Goal: Find contact information: Find contact information

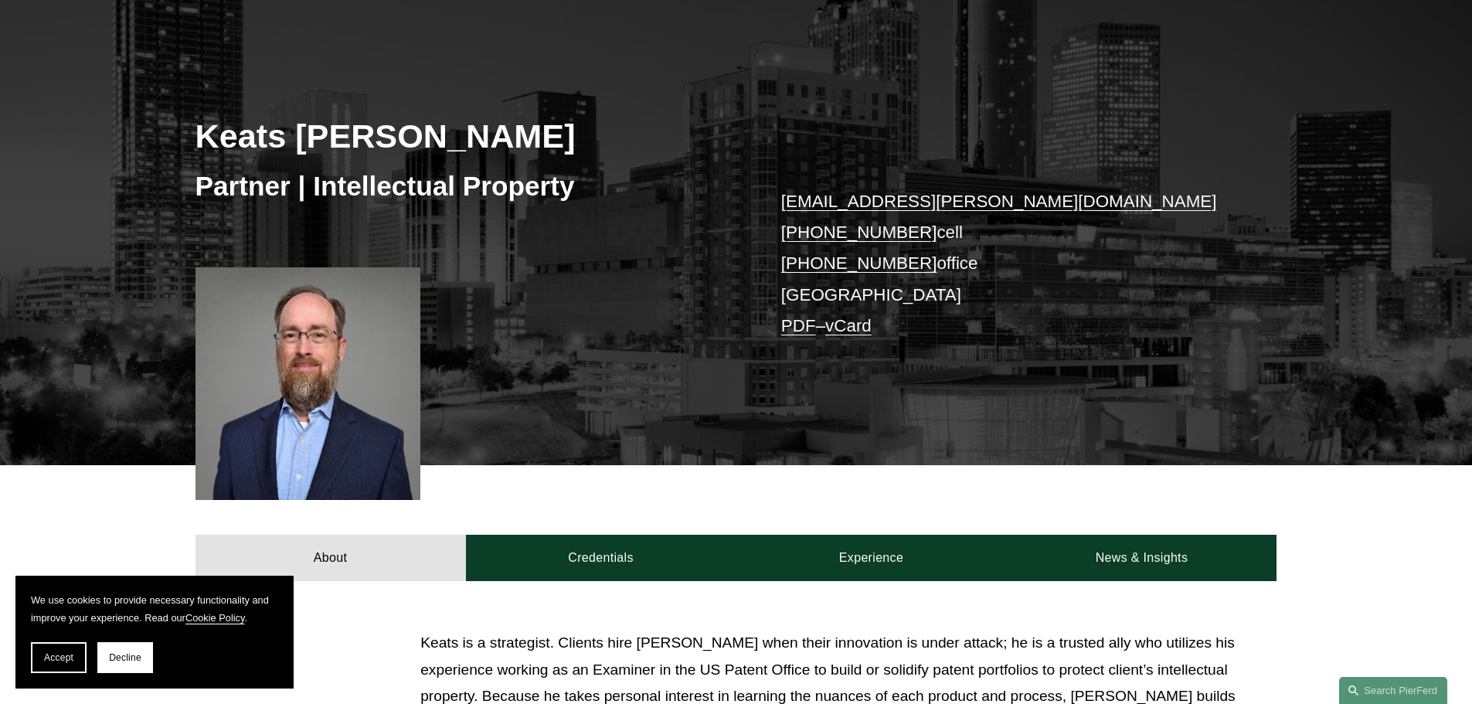
scroll to position [464, 0]
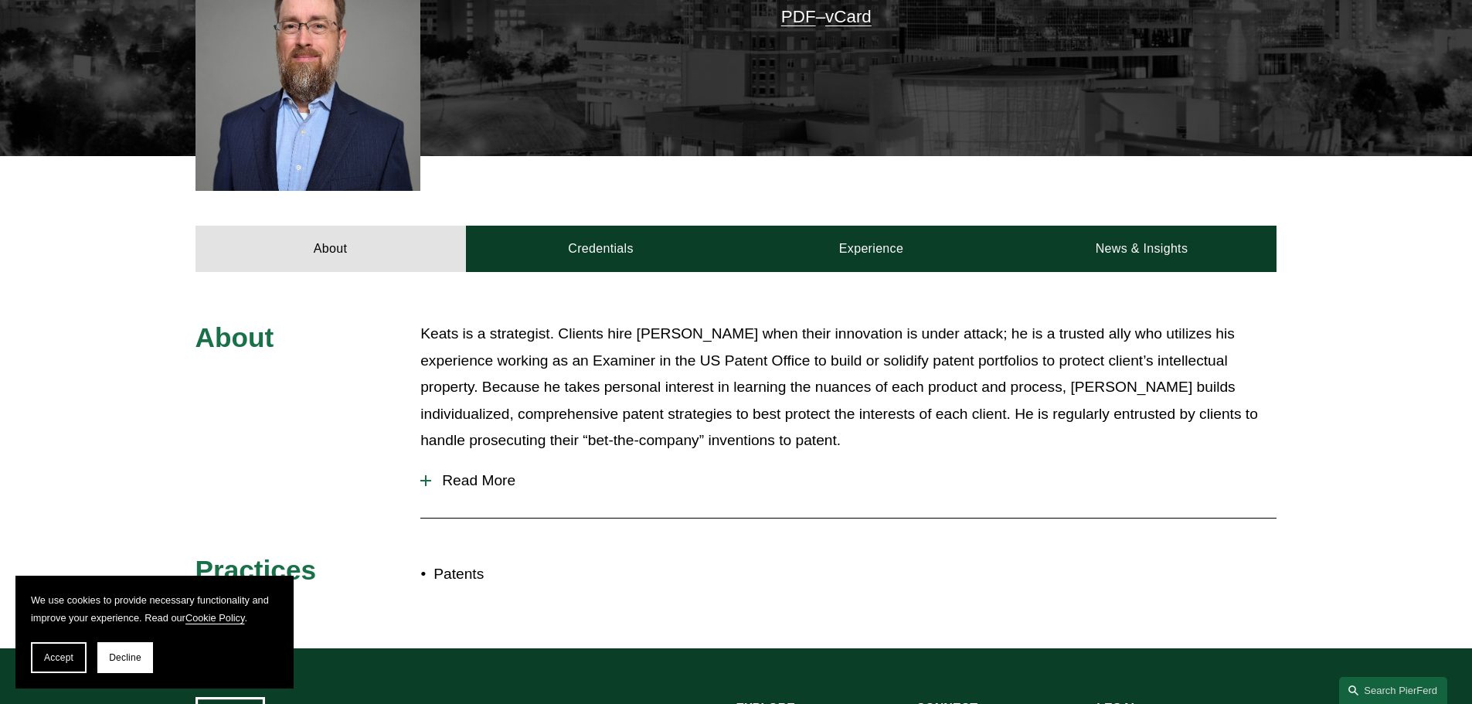
click at [117, 658] on span "Decline" at bounding box center [125, 657] width 32 height 11
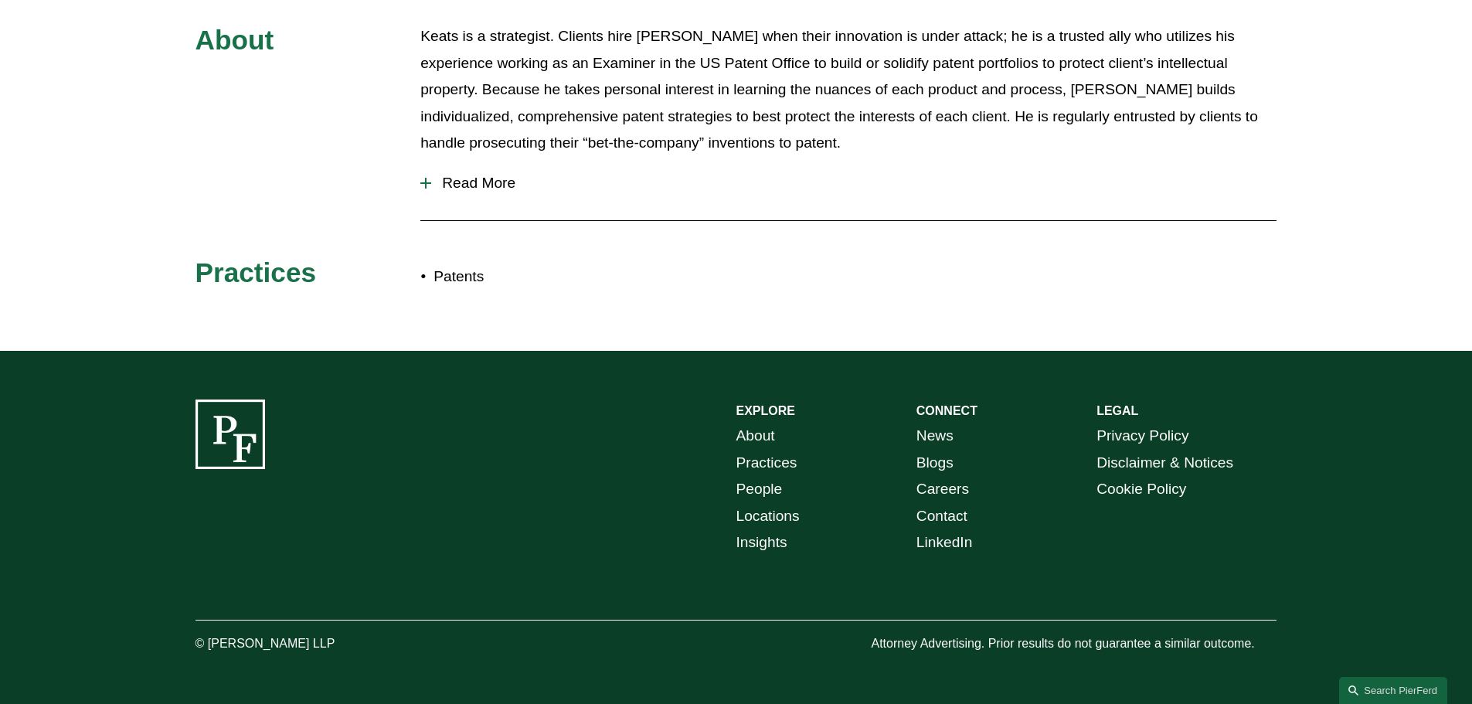
scroll to position [531, 0]
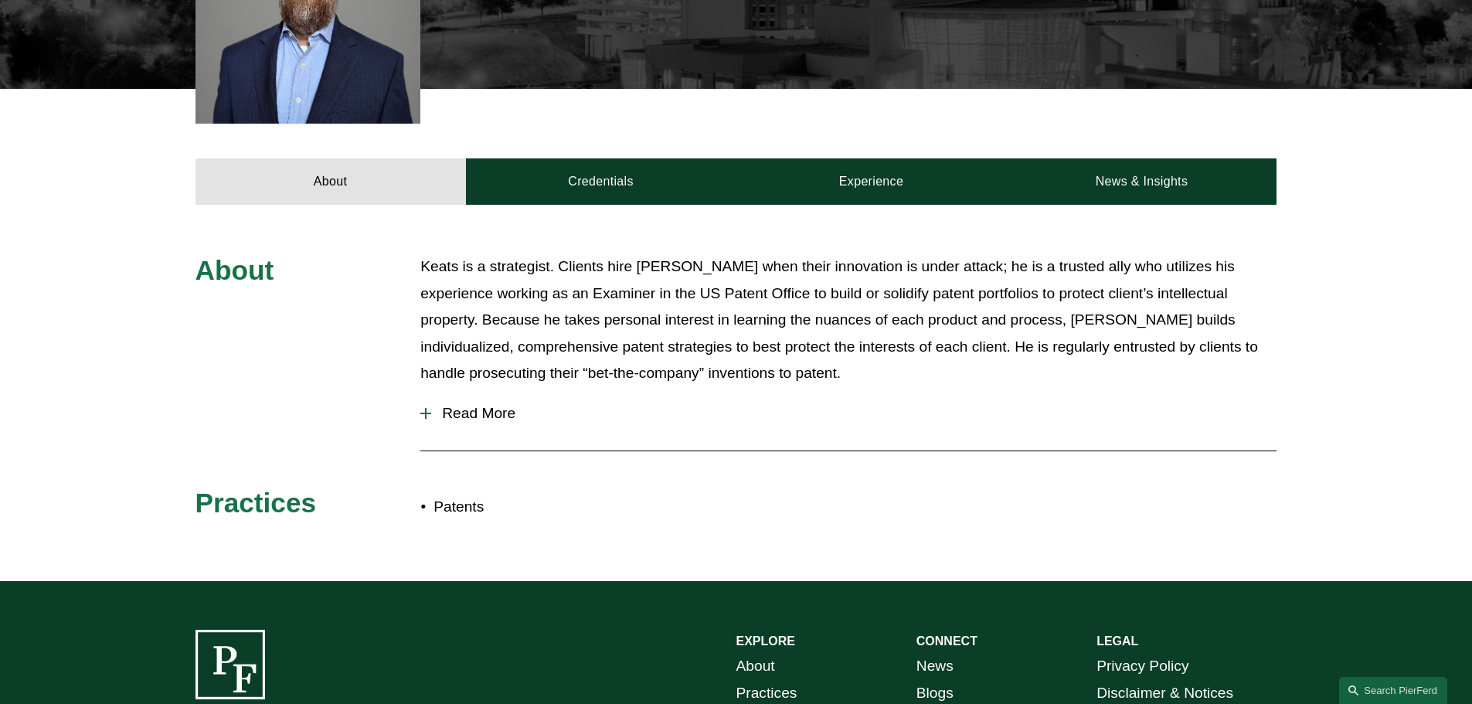
click at [451, 409] on span "Read More" at bounding box center [853, 413] width 845 height 17
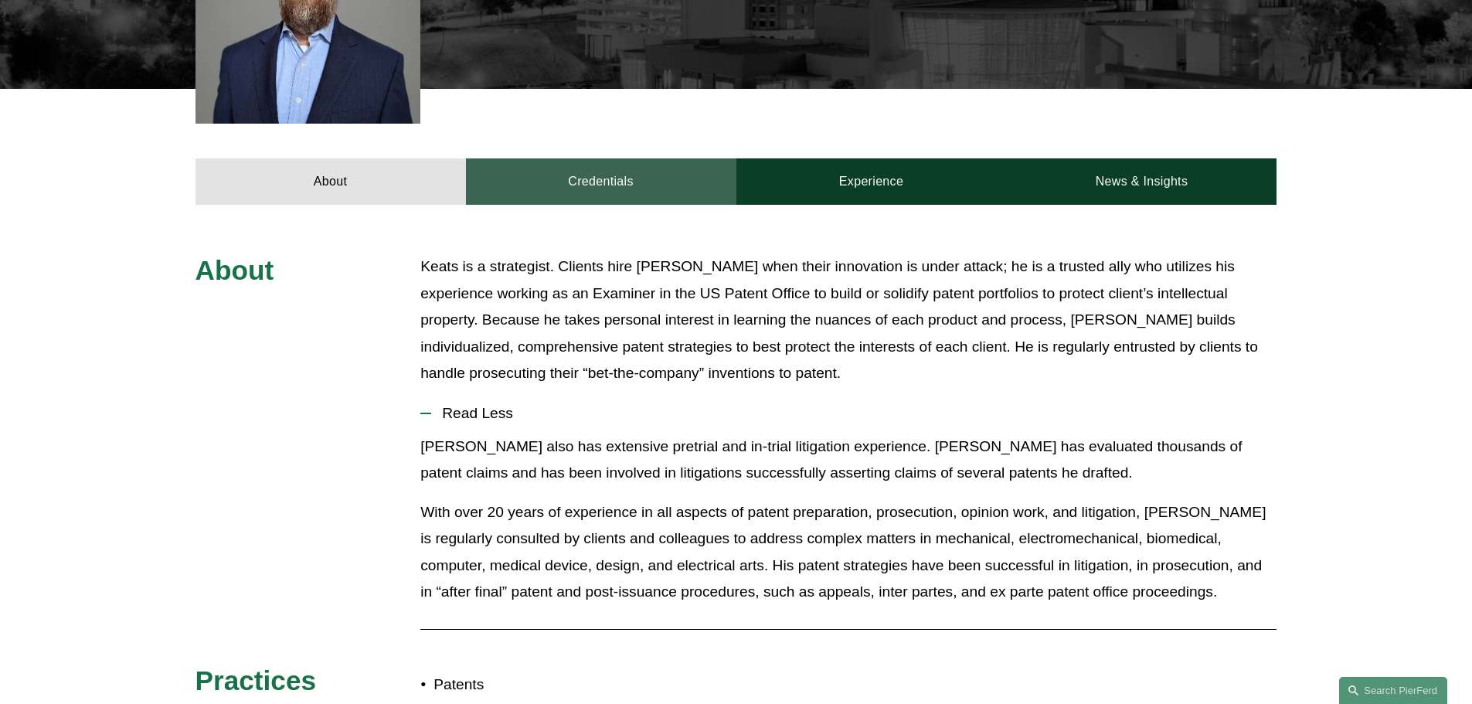
click at [670, 175] on link "Credentials" at bounding box center [601, 181] width 270 height 46
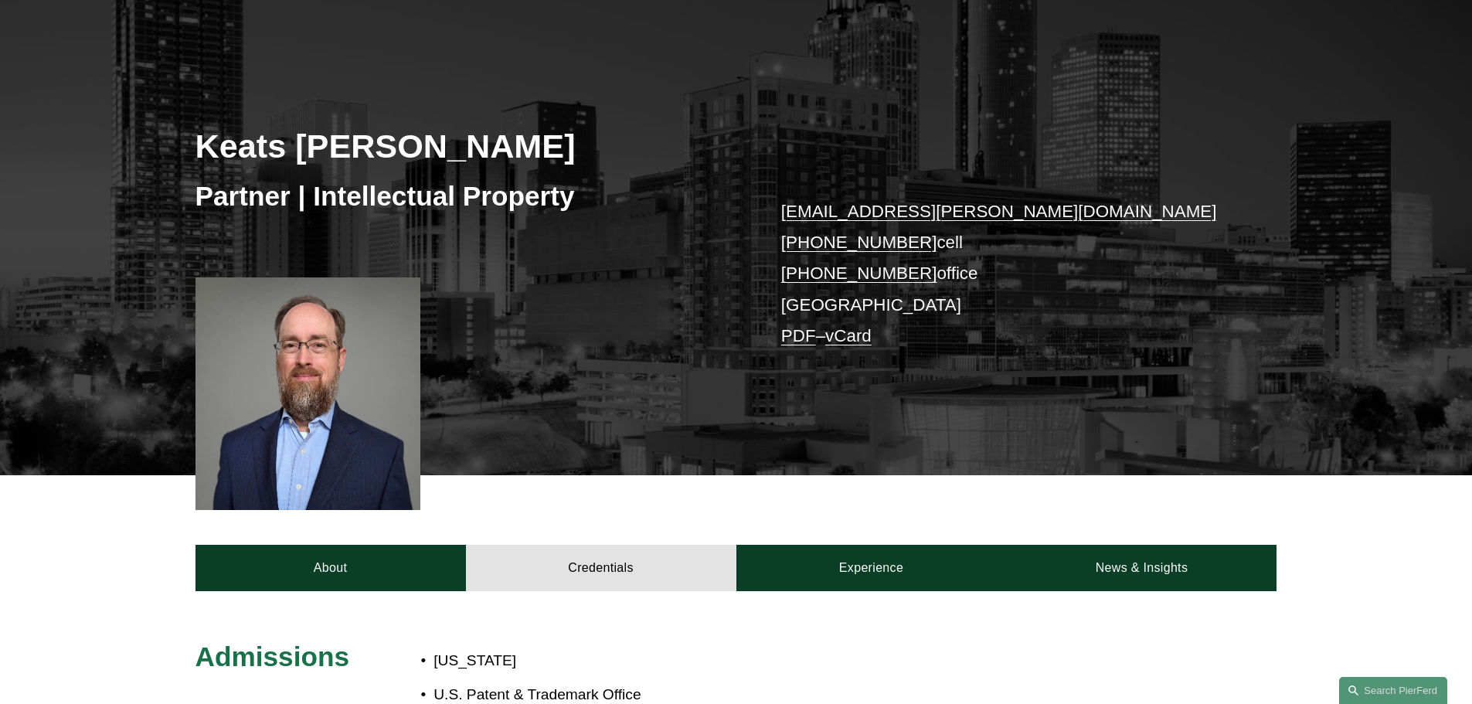
scroll to position [0, 0]
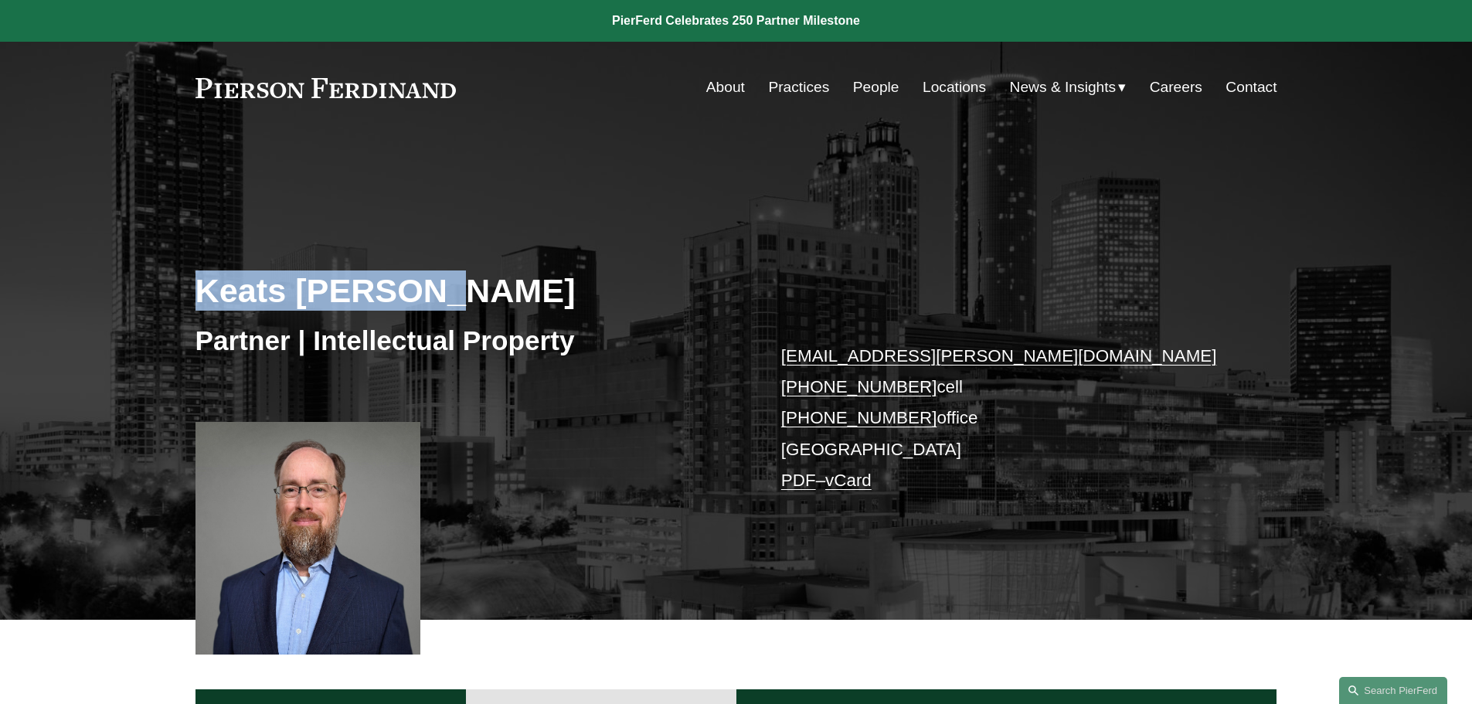
drag, startPoint x: 190, startPoint y: 281, endPoint x: 456, endPoint y: 287, distance: 265.9
click at [456, 287] on div "Keats Quinalty Partner | Intellectual Property keats.quinalty@pierferd.com +1.4…" at bounding box center [736, 399] width 1472 height 442
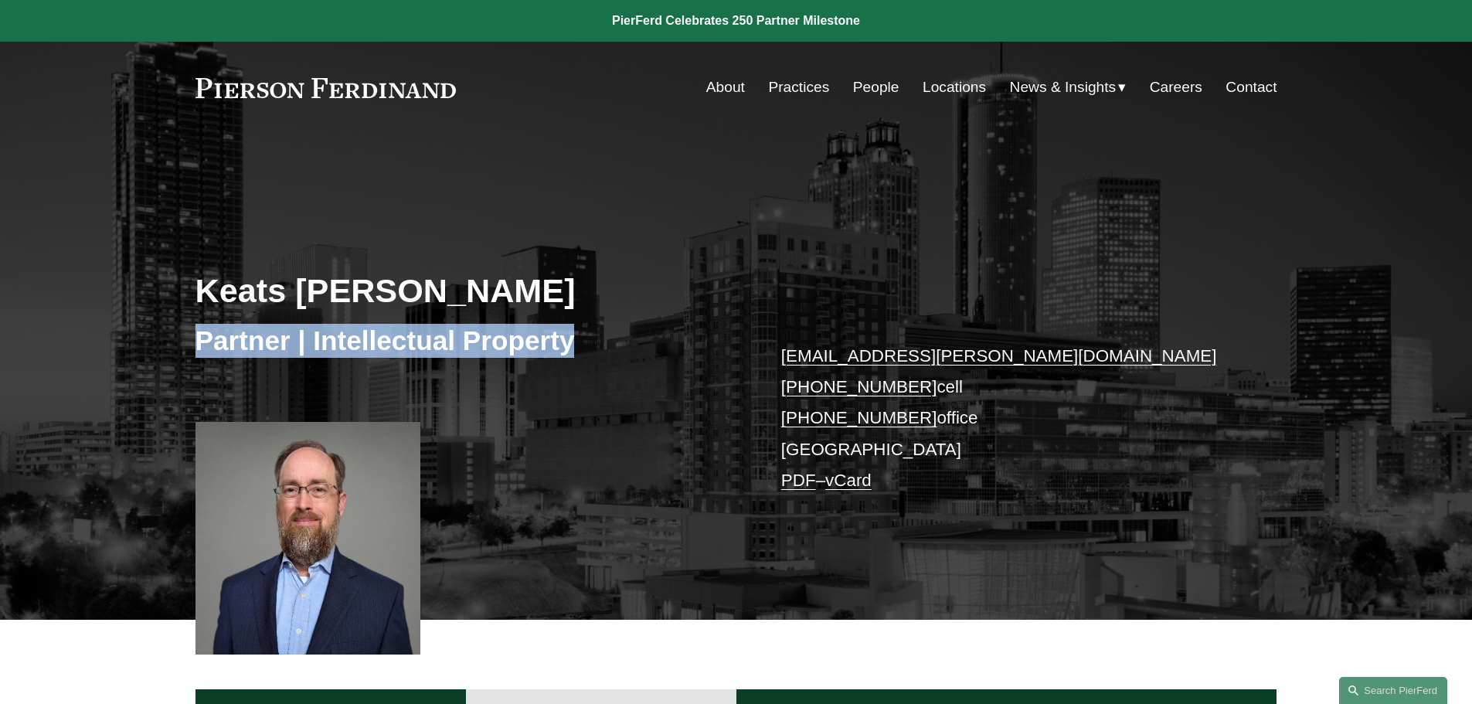
drag, startPoint x: 489, startPoint y: 347, endPoint x: 191, endPoint y: 348, distance: 298.3
click at [191, 348] on div "Keats Quinalty Partner | Intellectual Property keats.quinalty@pierferd.com +1.4…" at bounding box center [736, 399] width 1472 height 442
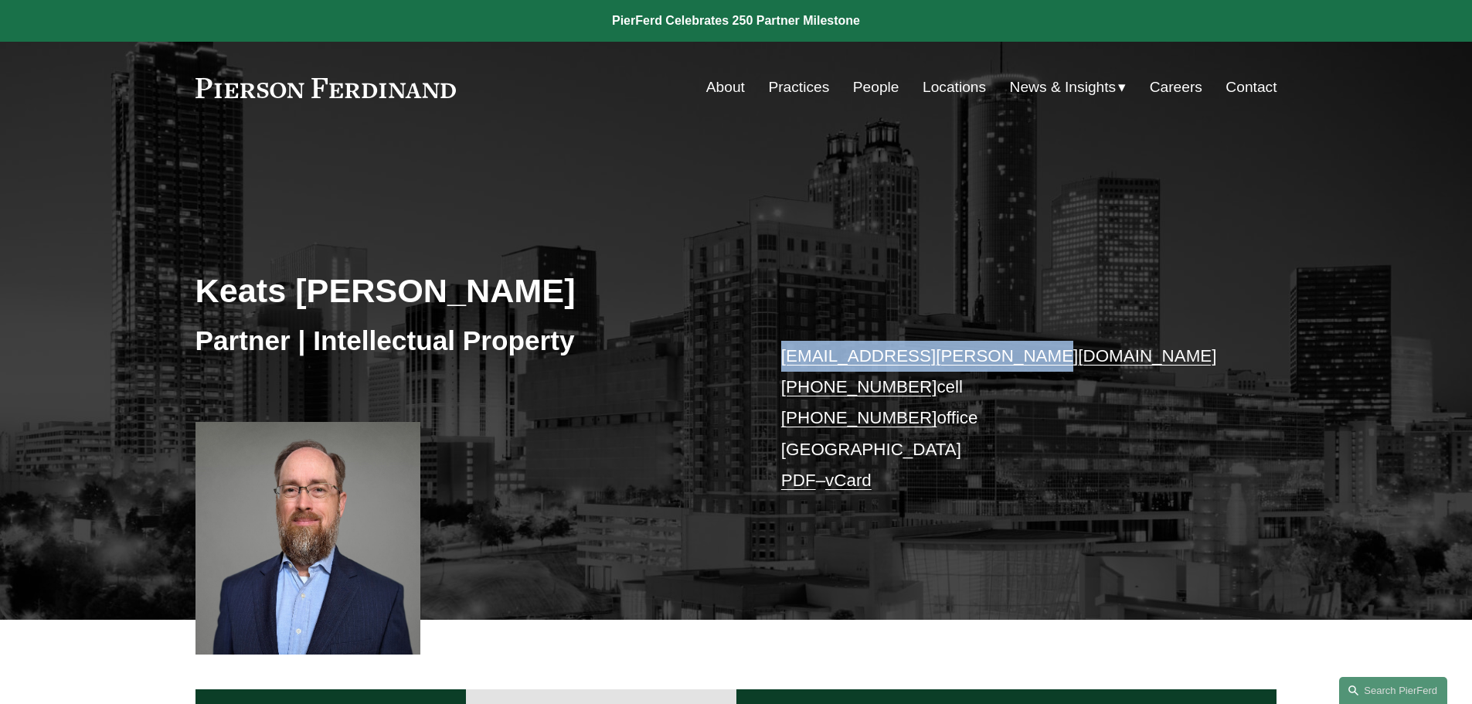
copy link "keats.quinalty@pierferd.com"
drag, startPoint x: 1018, startPoint y: 355, endPoint x: 782, endPoint y: 355, distance: 235.7
click at [782, 355] on p "keats.quinalty@pierferd.com +1.404.558.3670 cell +1.678.355.8132 office Atlanta…" at bounding box center [1006, 419] width 450 height 156
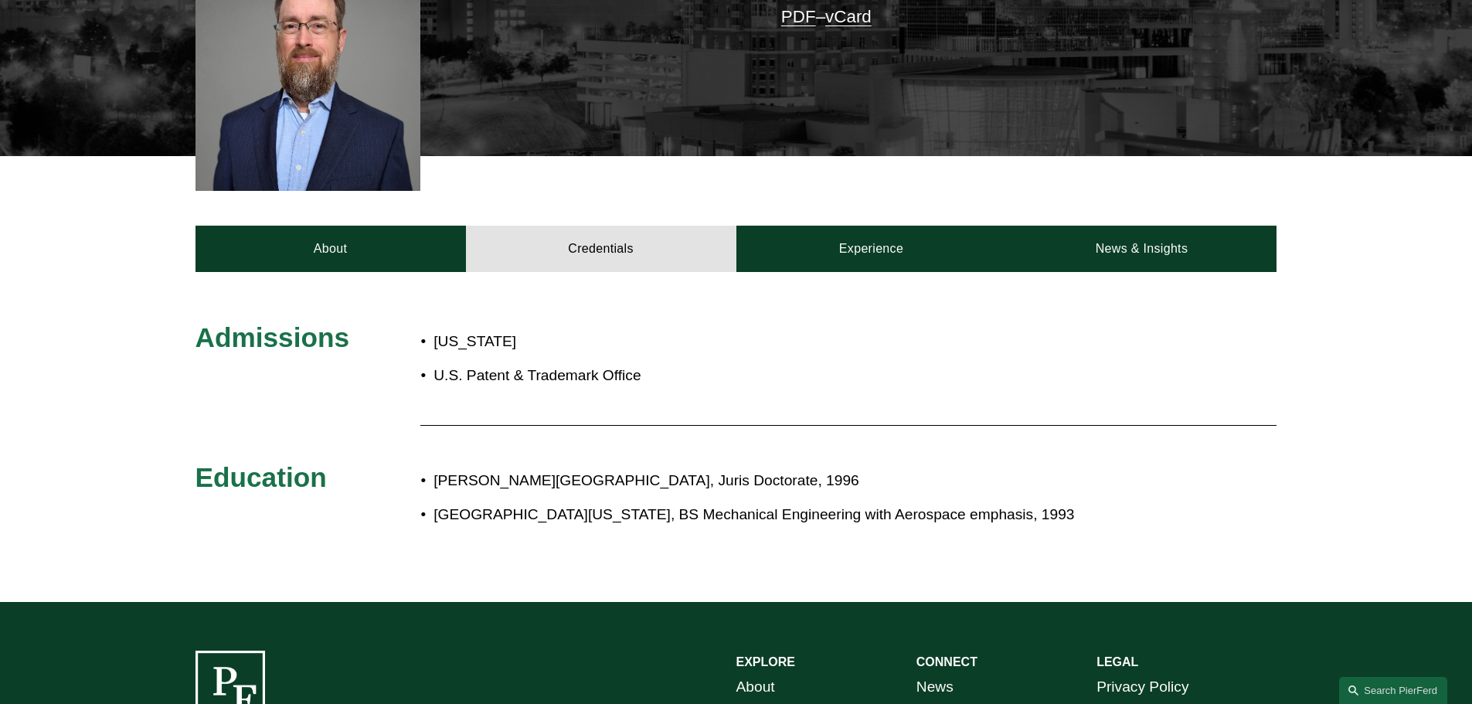
scroll to position [716, 0]
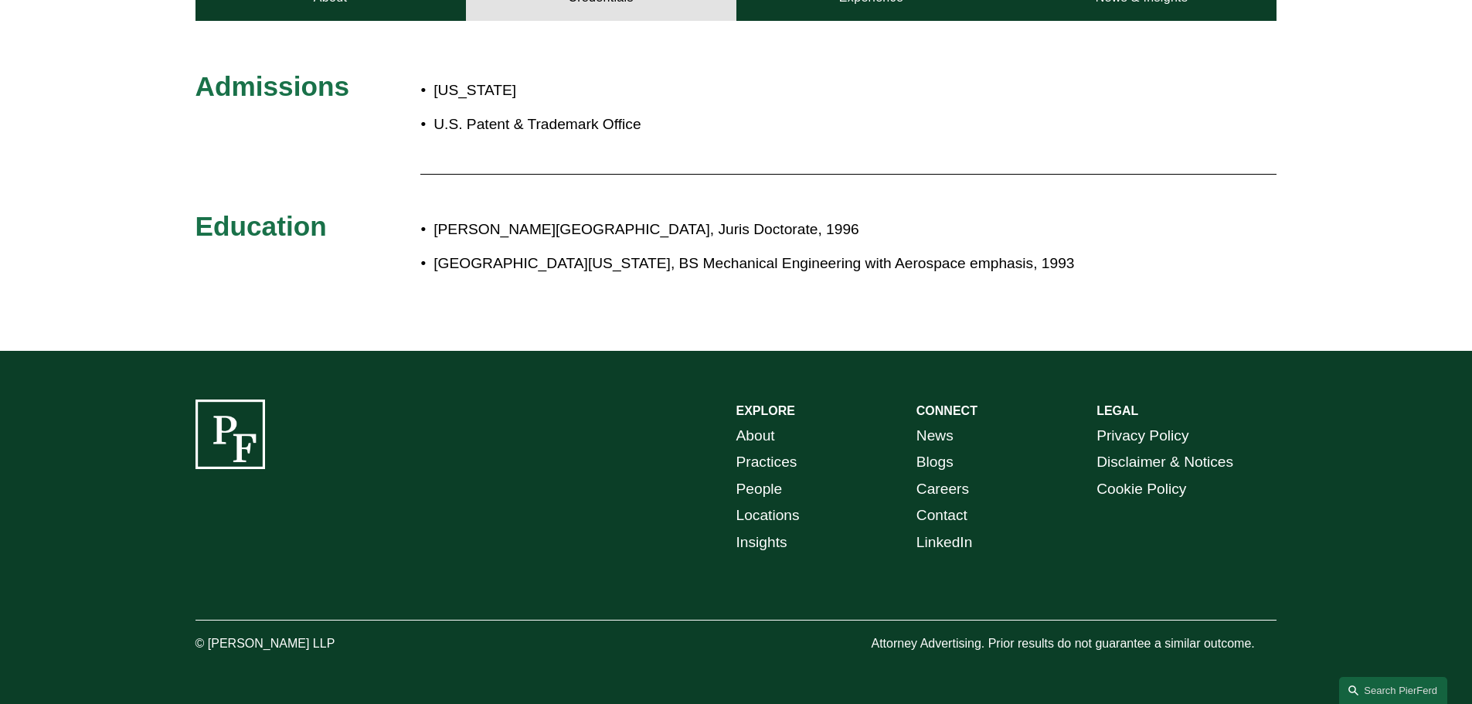
copy p "Pierson Ferdinand LLP"
drag, startPoint x: 343, startPoint y: 641, endPoint x: 209, endPoint y: 641, distance: 133.7
click at [209, 641] on p "© [PERSON_NAME] LLP" at bounding box center [308, 644] width 226 height 22
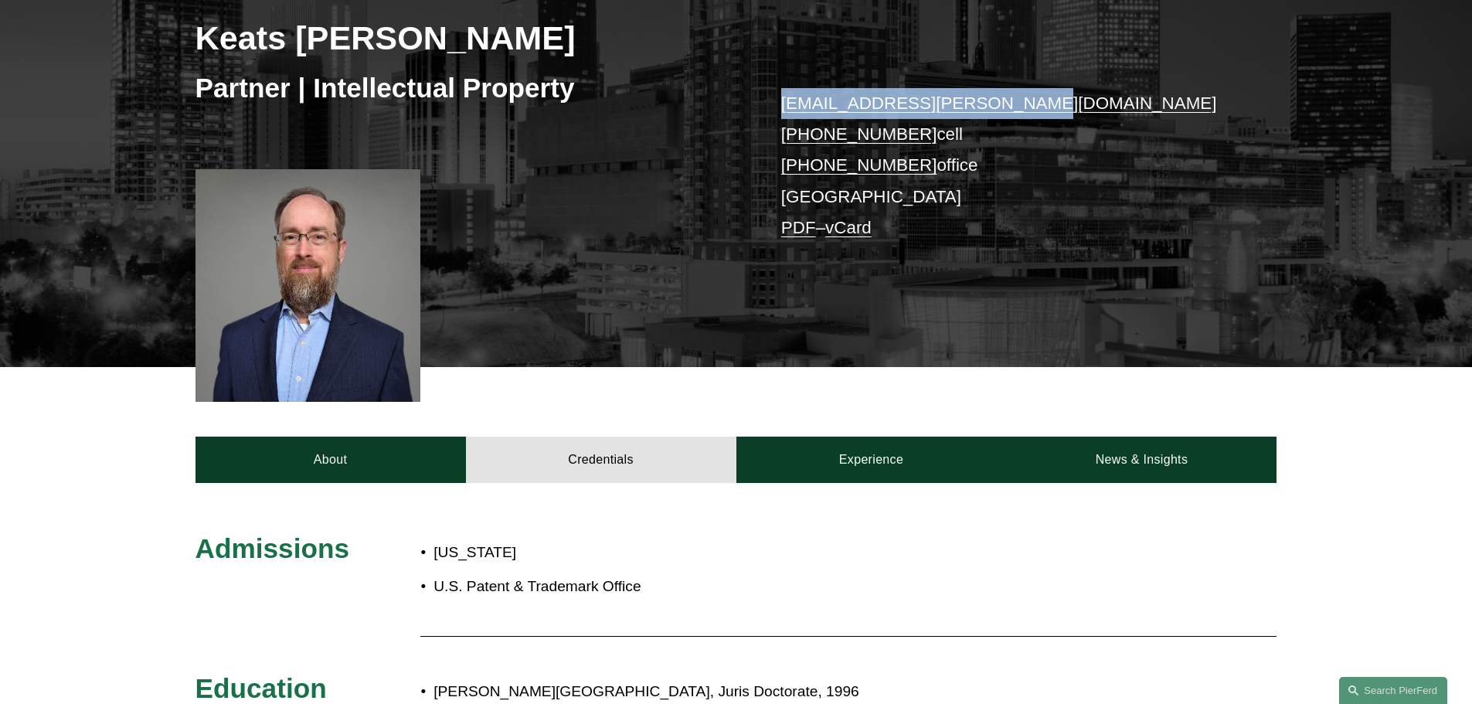
scroll to position [0, 0]
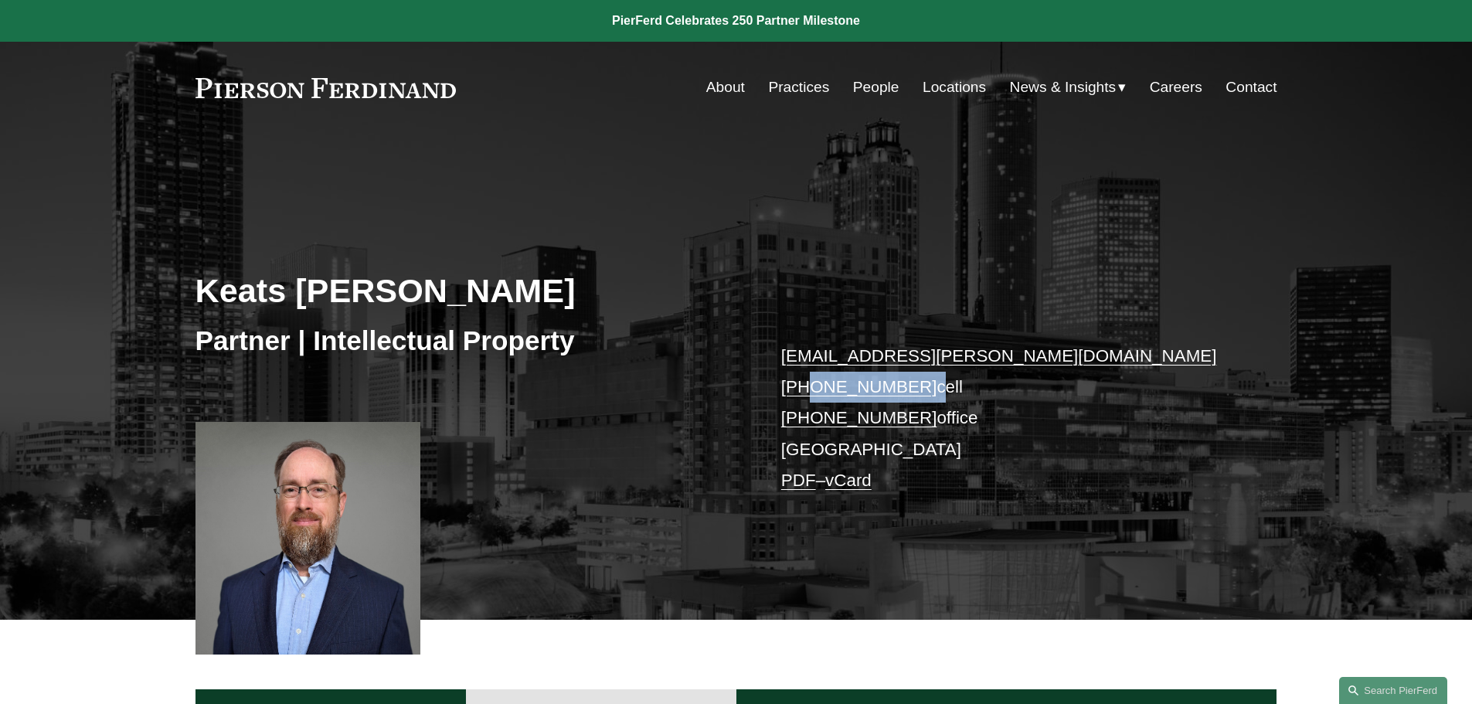
copy p "404.558.3670"
drag, startPoint x: 916, startPoint y: 385, endPoint x: 804, endPoint y: 393, distance: 111.6
click at [804, 393] on p "keats.quinalty@pierferd.com +1.404.558.3670 cell +1.678.355.8132 office Atlanta…" at bounding box center [1006, 419] width 450 height 156
drag, startPoint x: 913, startPoint y: 419, endPoint x: 807, endPoint y: 426, distance: 106.1
click at [807, 426] on p "keats.quinalty@pierferd.com +1.404.558.3670 cell +1.678.355.8132 office Atlanta…" at bounding box center [1006, 419] width 450 height 156
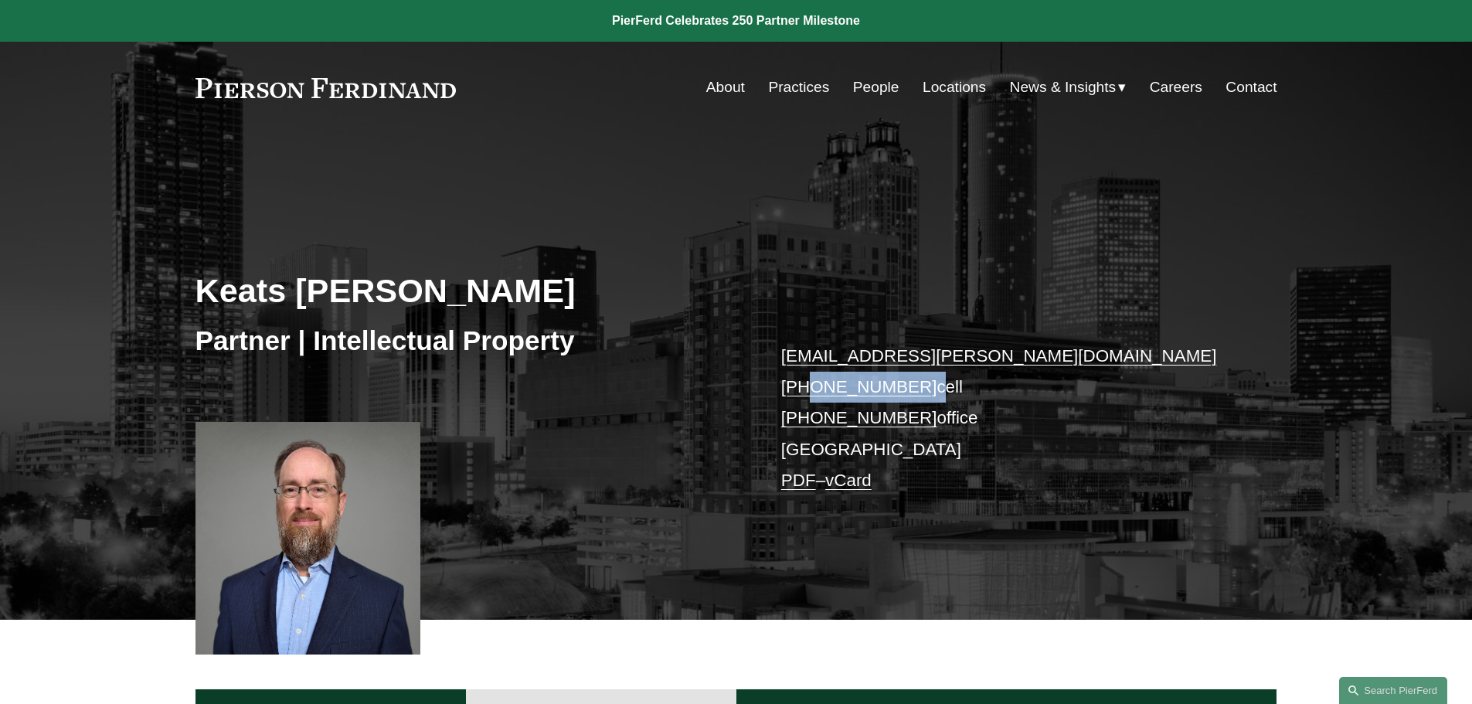
copy link "678.355.8132"
drag, startPoint x: 832, startPoint y: 448, endPoint x: 773, endPoint y: 441, distance: 59.9
click at [773, 441] on div "Keats Quinalty Partner | Intellectual Property keats.quinalty@pierferd.com +1.4…" at bounding box center [736, 399] width 1472 height 442
copy p "Atlanta"
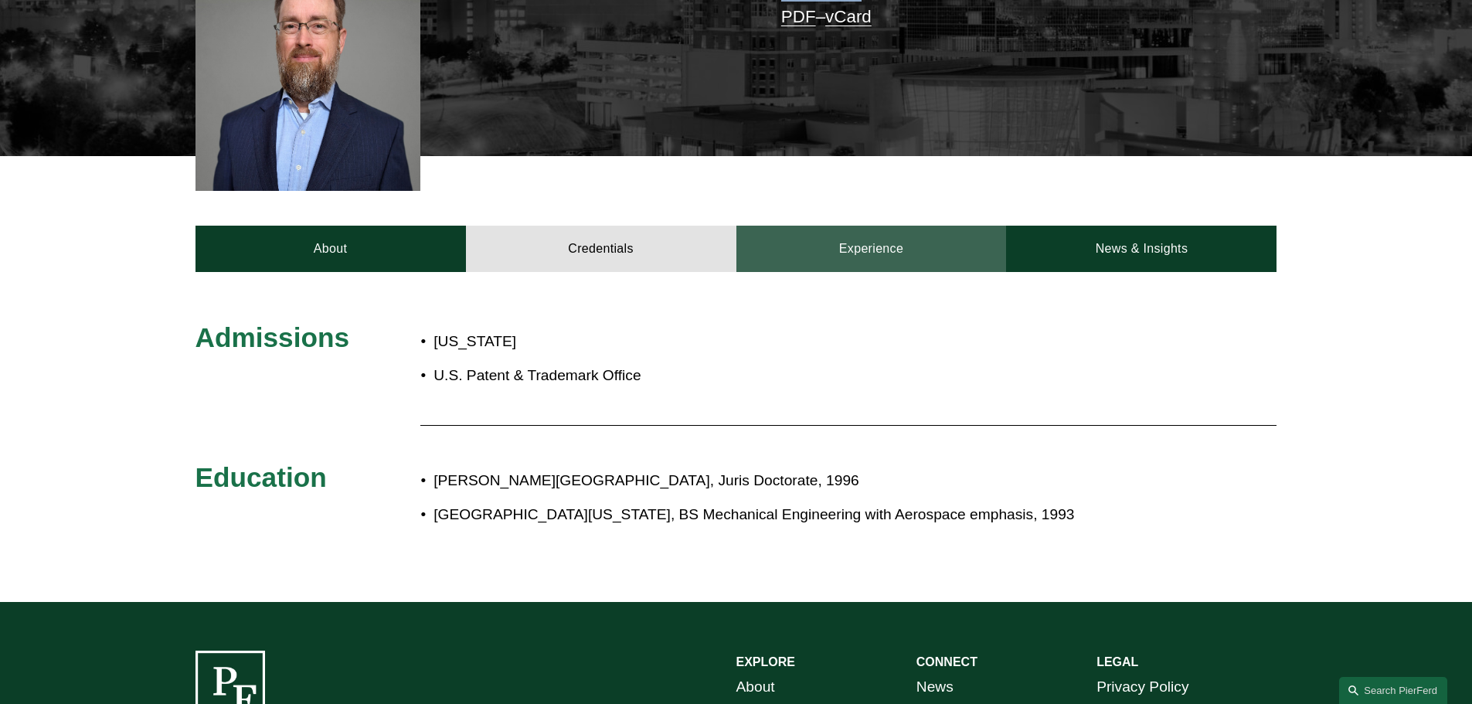
click at [864, 243] on link "Experience" at bounding box center [871, 249] width 270 height 46
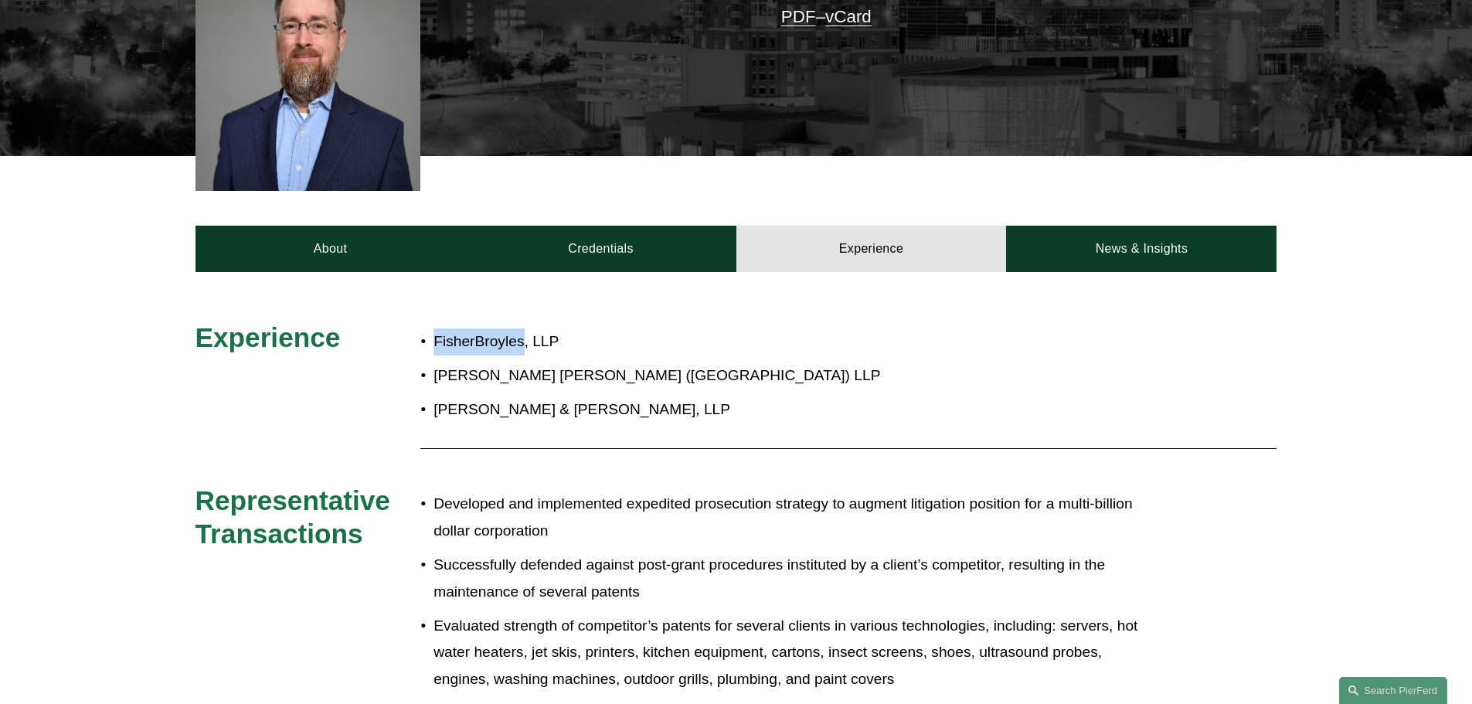
drag, startPoint x: 433, startPoint y: 336, endPoint x: 525, endPoint y: 335, distance: 92.0
click at [525, 335] on p "FisherBroyles, LLP" at bounding box center [787, 341] width 708 height 27
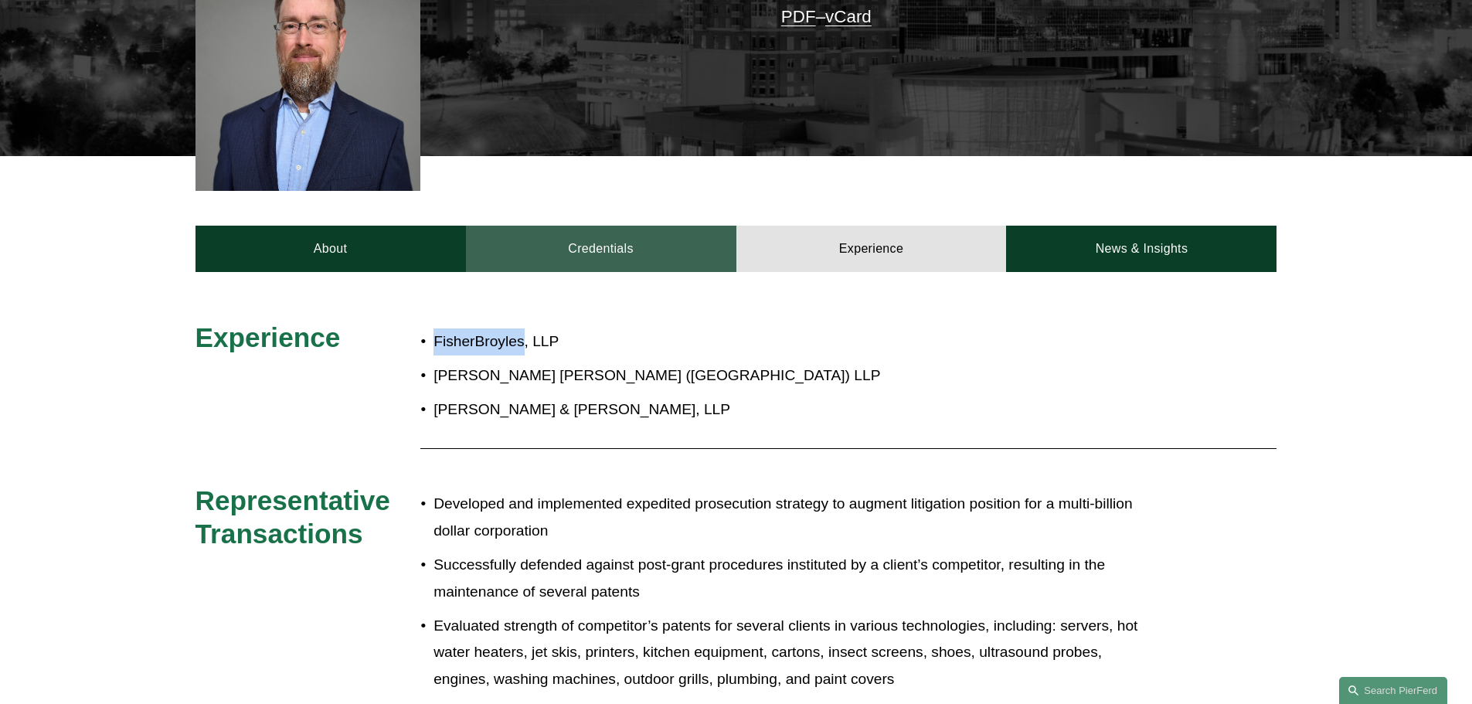
copy p "FisherBroyles"
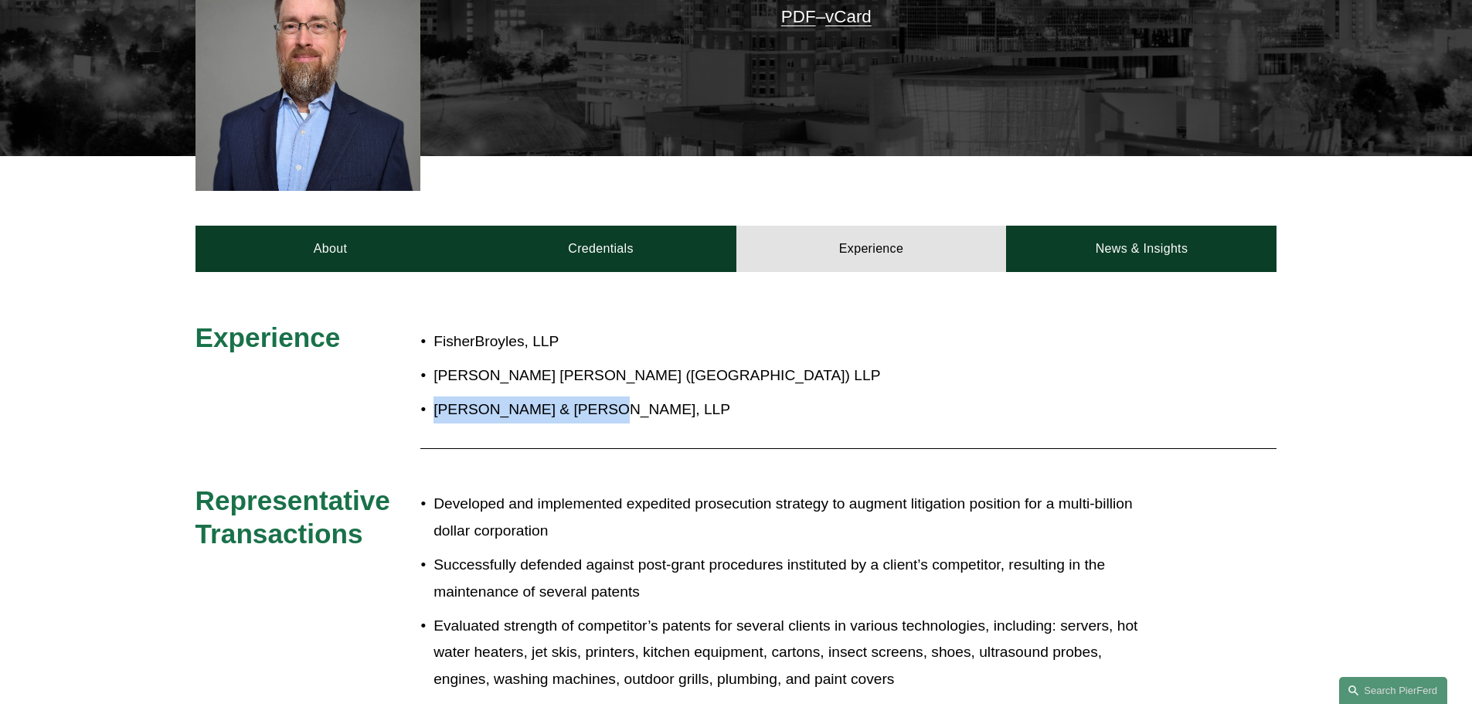
drag, startPoint x: 436, startPoint y: 408, endPoint x: 607, endPoint y: 412, distance: 171.6
click at [607, 412] on p "Morgan & Finnegan, LLP" at bounding box center [787, 409] width 708 height 27
copy p "Morgan & Finnegan, LLP"
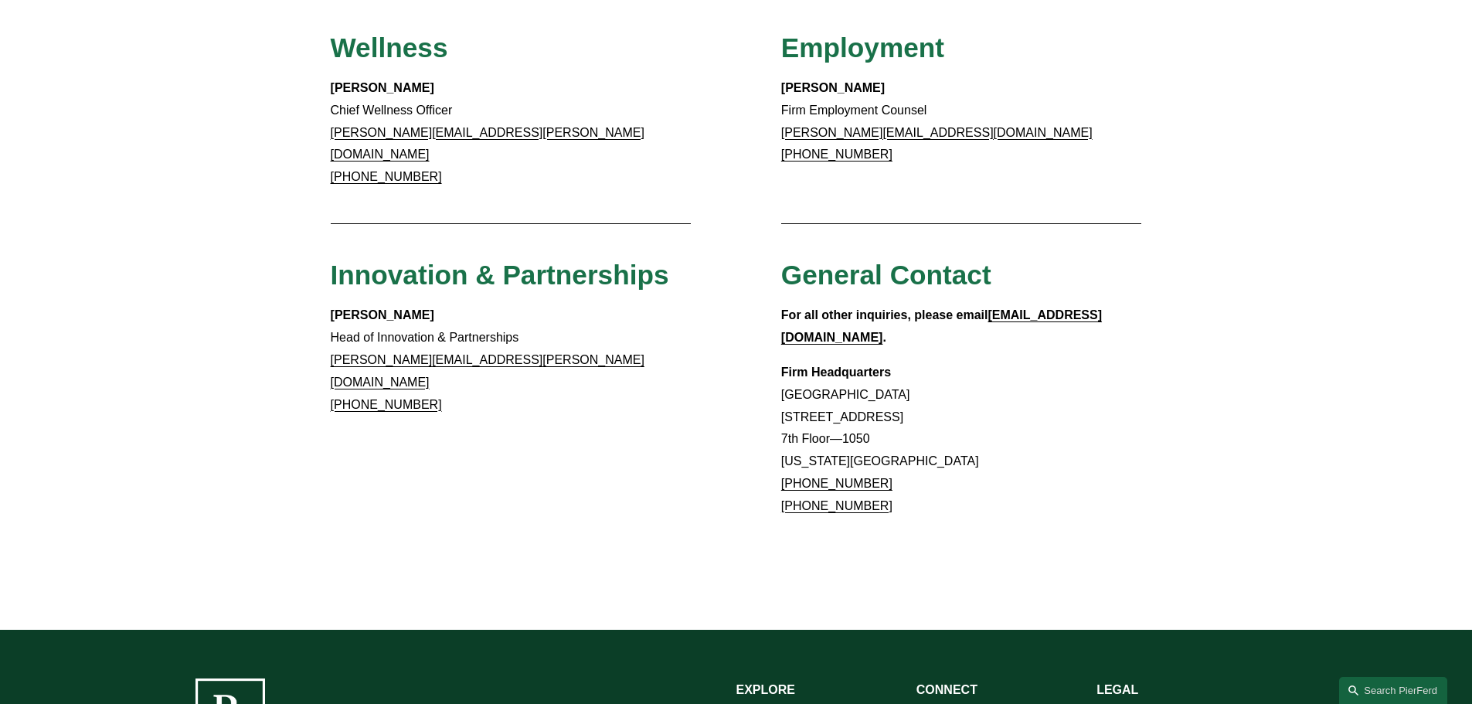
scroll to position [1444, 0]
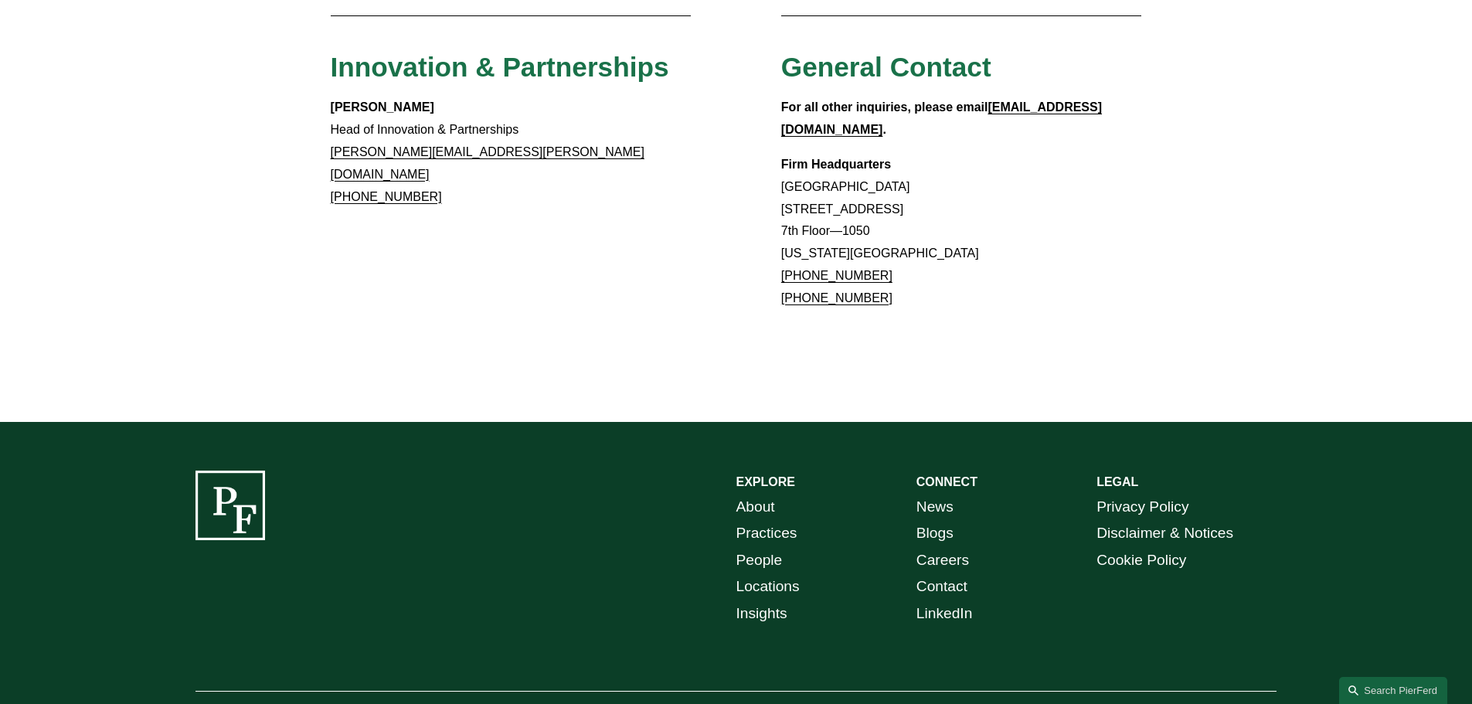
click at [777, 573] on link "Locations" at bounding box center [767, 586] width 63 height 27
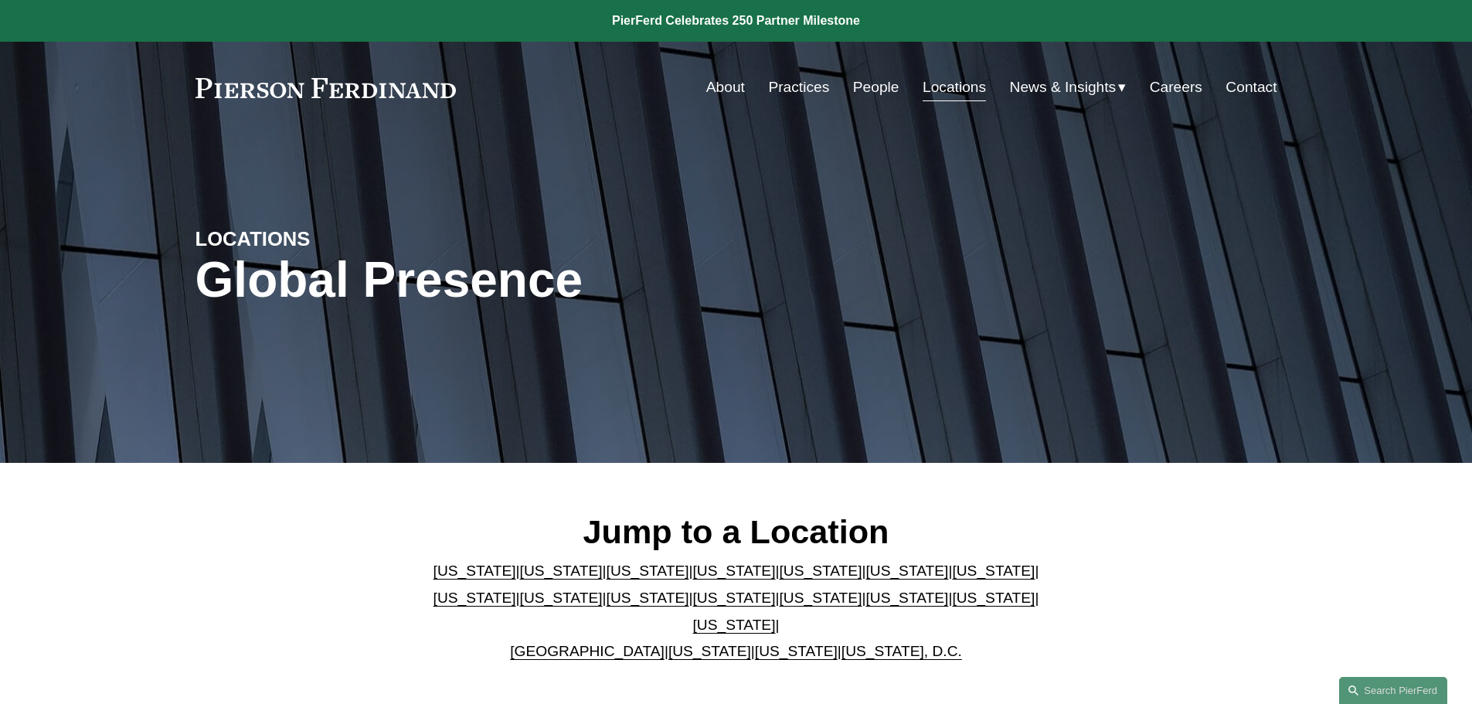
scroll to position [386, 0]
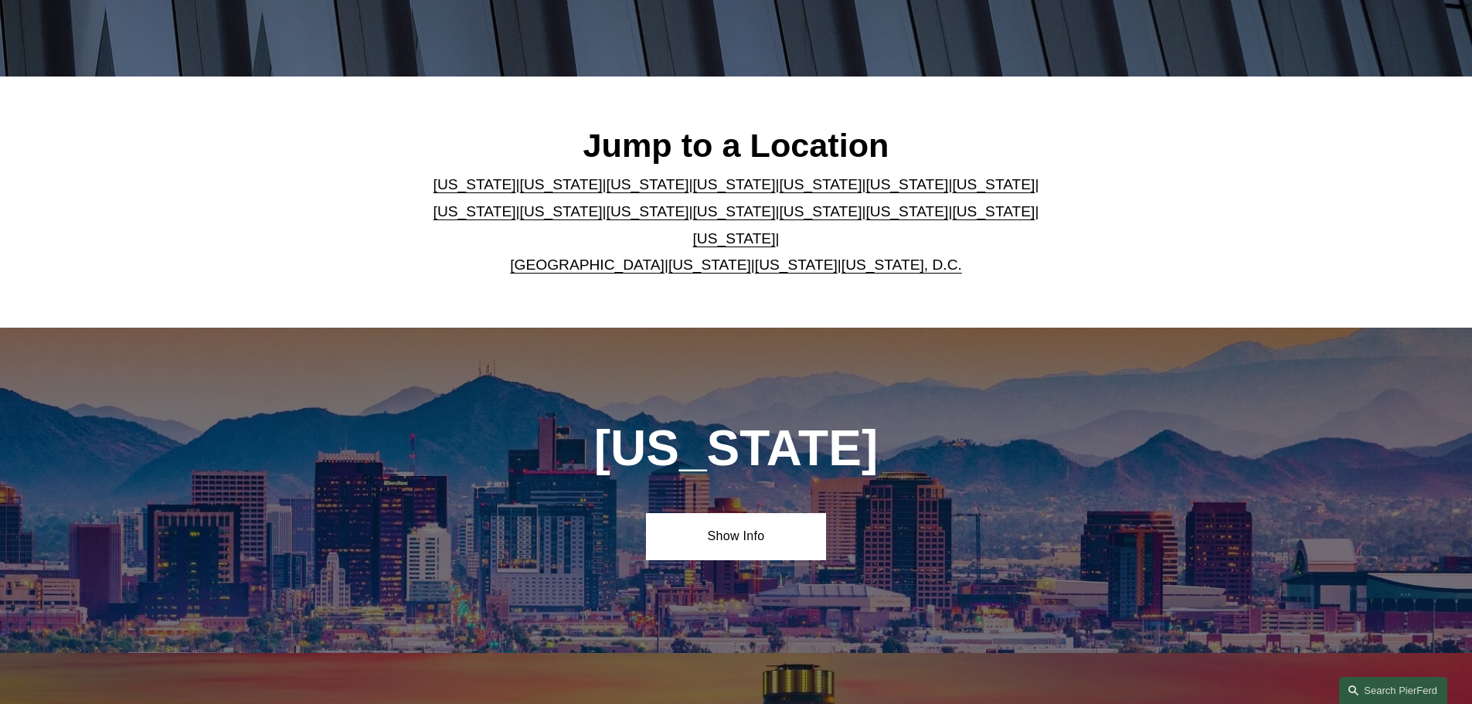
click at [819, 201] on p "Arizona | California | Colorado | Delaware | Florida | Georgia | Illinois | Mas…" at bounding box center [735, 225] width 631 height 107
click at [865, 192] on link "Georgia" at bounding box center [906, 184] width 83 height 16
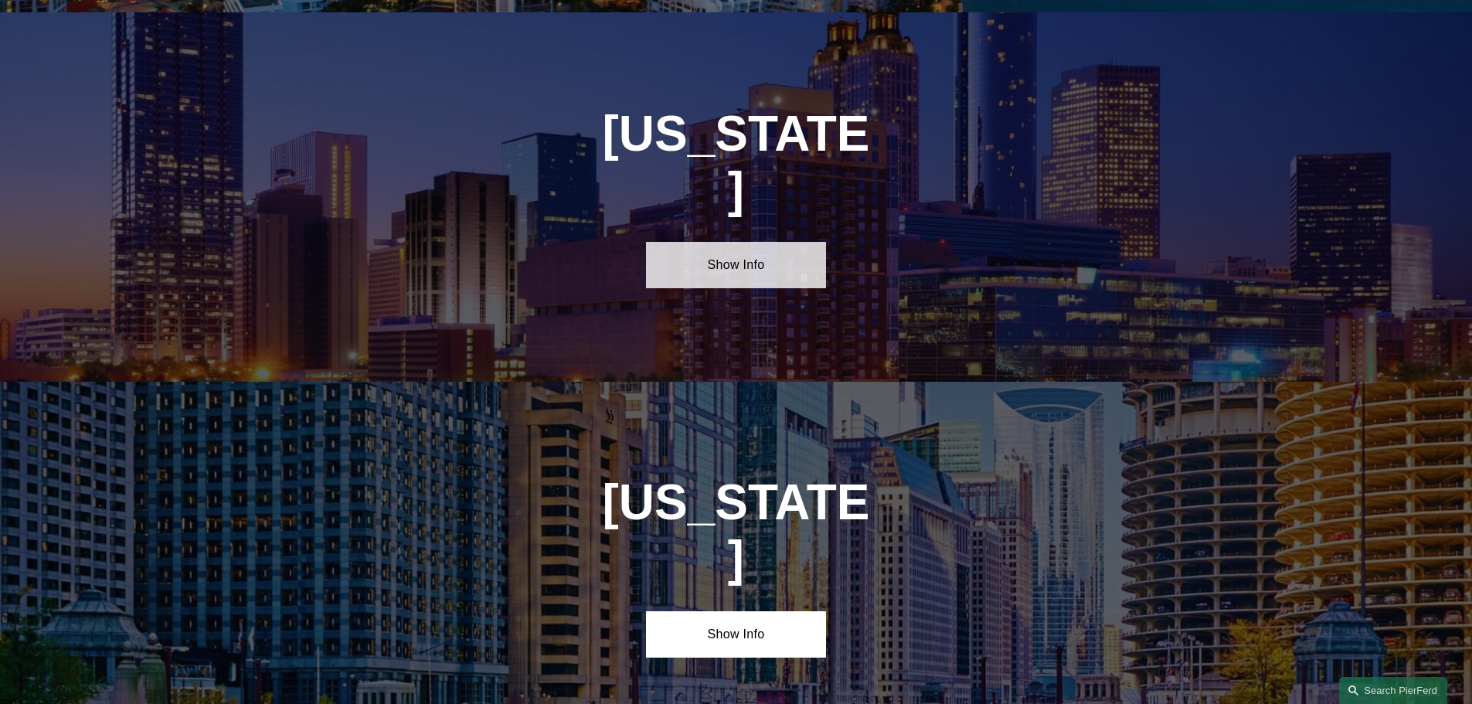
click at [740, 242] on link "Show Info" at bounding box center [736, 265] width 180 height 46
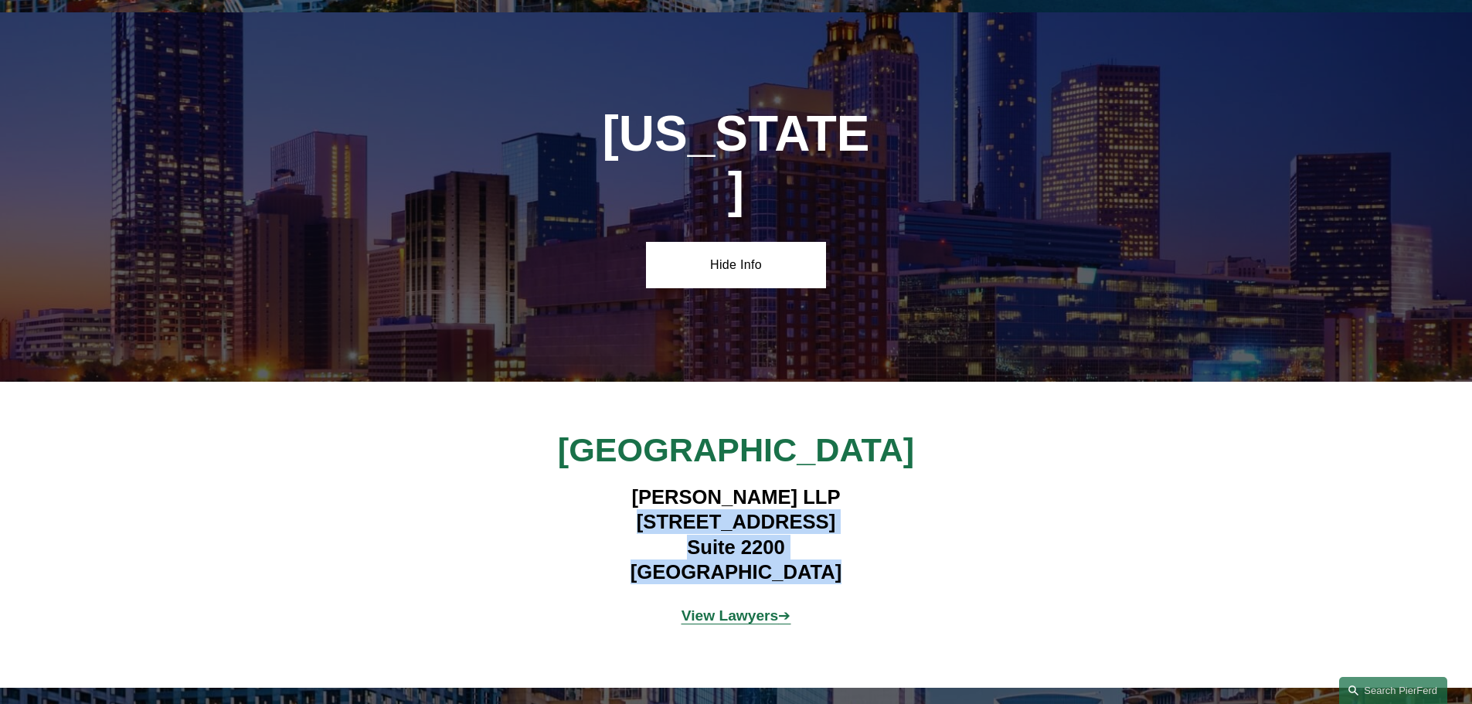
drag, startPoint x: 613, startPoint y: 465, endPoint x: 823, endPoint y: 528, distance: 219.3
click at [823, 528] on h4 "Pierson Ferdinand LLP 260 Peachtree Street NW Suite 2200 Atlanta, GA 30303" at bounding box center [736, 534] width 450 height 100
click at [819, 518] on h4 "Pierson Ferdinand LLP 260 Peachtree Street NW Suite 2200 Atlanta, GA 30303" at bounding box center [736, 534] width 450 height 100
click at [831, 525] on h4 "Pierson Ferdinand LLP 260 Peachtree Street NW Suite 2200 Atlanta, GA 30303" at bounding box center [736, 534] width 450 height 100
copy h4 "Pierson Ferdinand LLP 260 Peachtree Street NW Suite 2200 Atlanta, GA 30303"
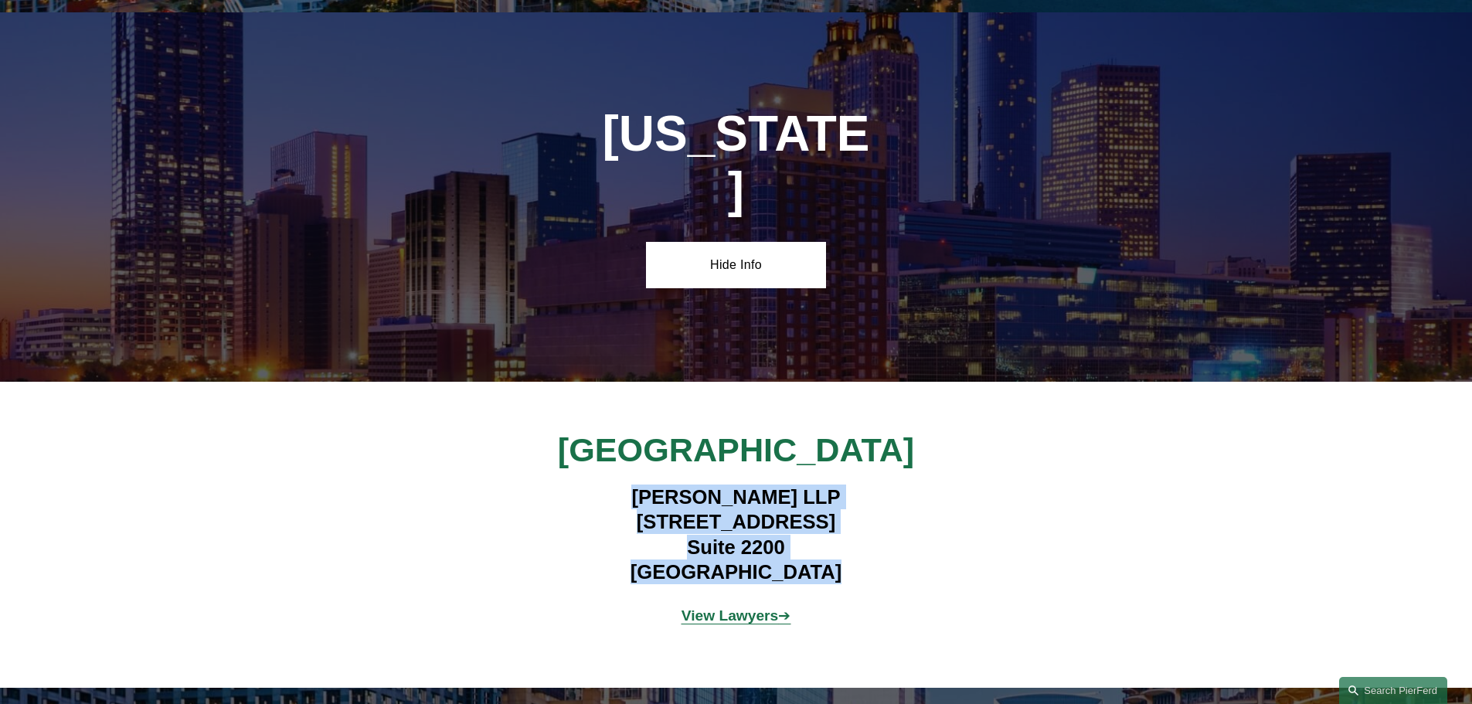
drag, startPoint x: 831, startPoint y: 513, endPoint x: 627, endPoint y: 437, distance: 216.9
click at [627, 484] on h4 "Pierson Ferdinand LLP 260 Peachtree Street NW Suite 2200 Atlanta, GA 30303" at bounding box center [736, 534] width 450 height 100
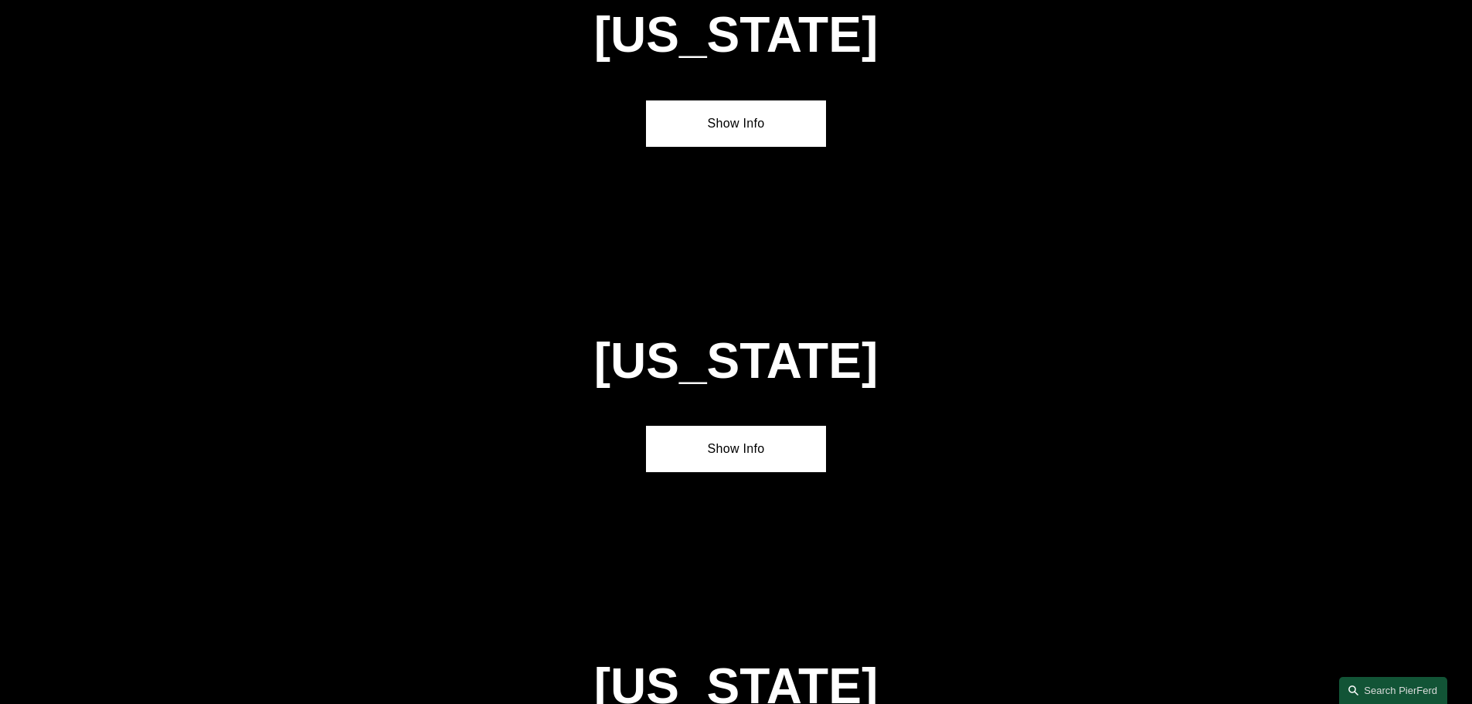
scroll to position [3952, 0]
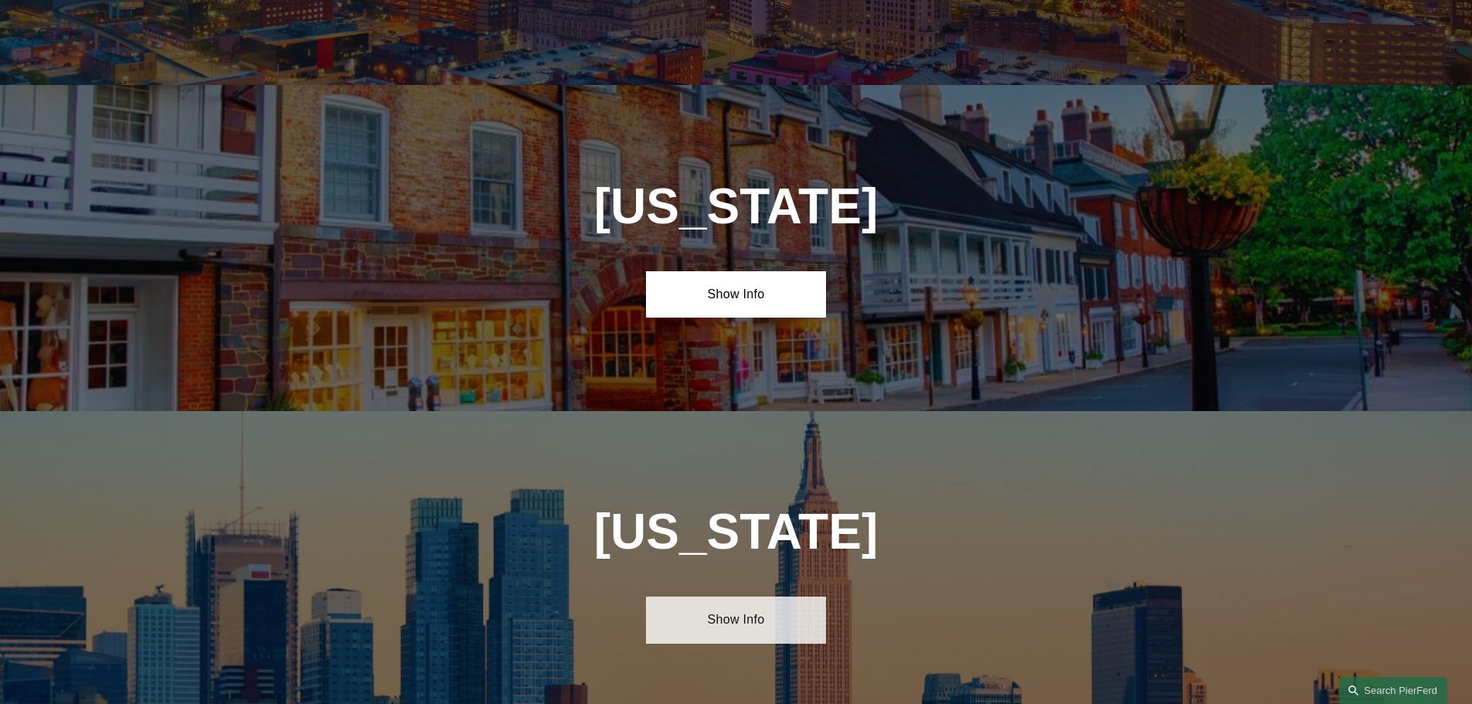
click at [781, 597] on link "Show Info" at bounding box center [736, 620] width 180 height 46
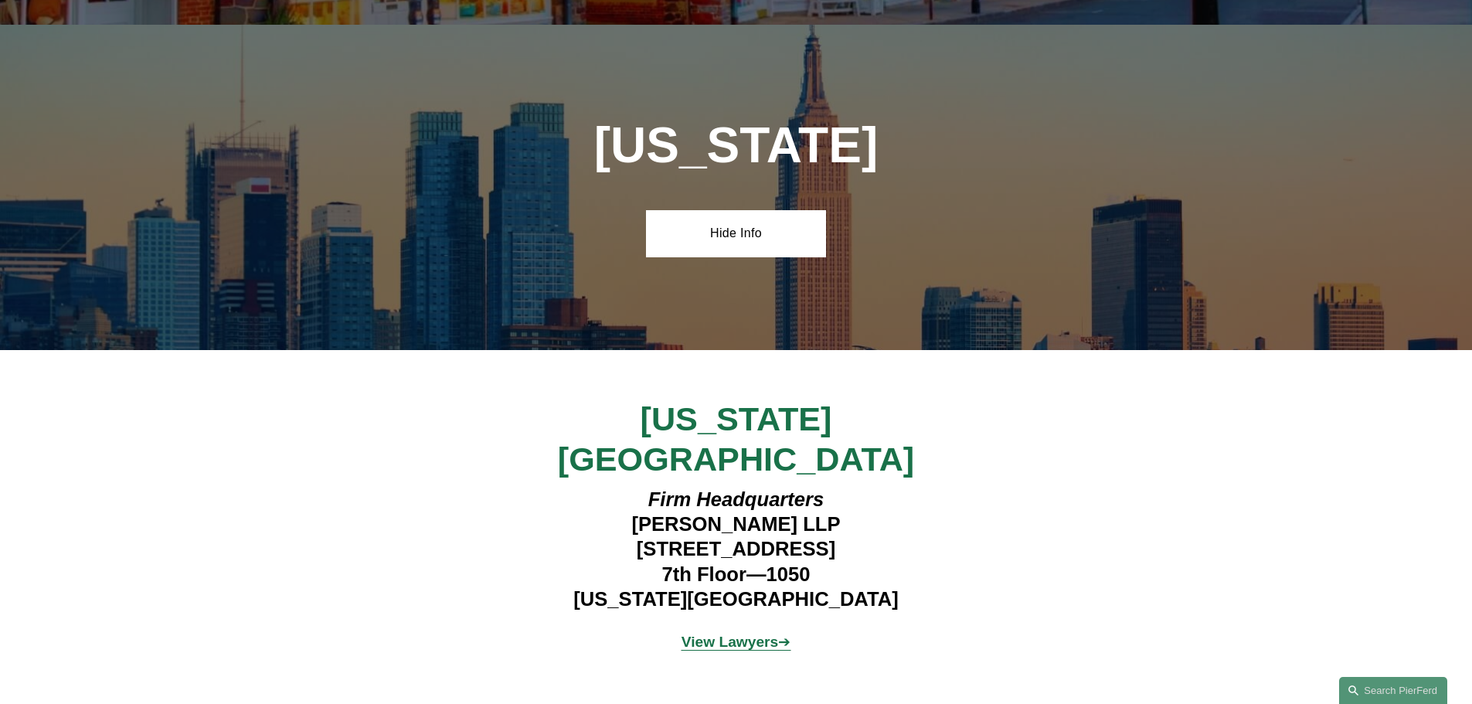
scroll to position [4415, 0]
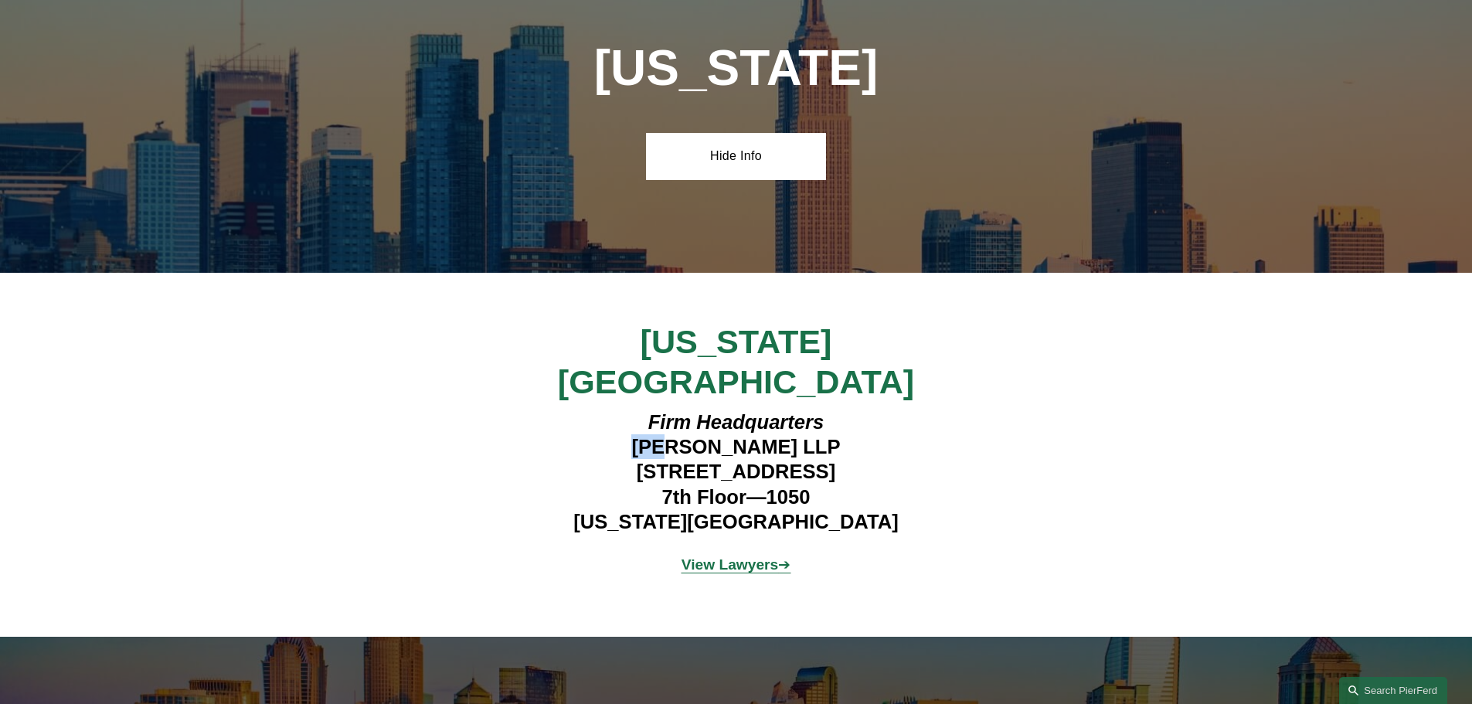
drag, startPoint x: 617, startPoint y: 310, endPoint x: 657, endPoint y: 320, distance: 40.7
click at [657, 410] on h4 "Firm Headquarters Pierson Ferdinand LLP 1270 Avenue of the Americas 7th Floor—1…" at bounding box center [736, 472] width 450 height 125
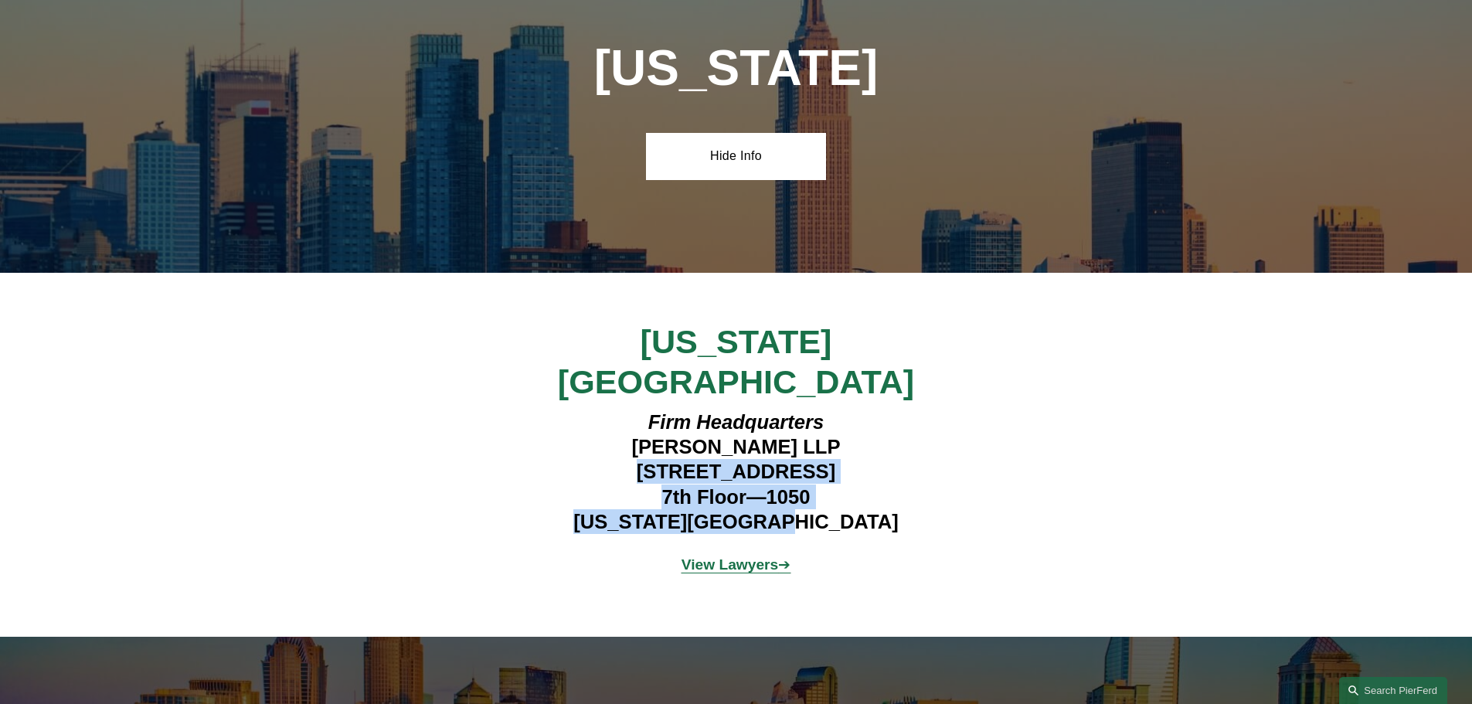
drag, startPoint x: 593, startPoint y: 341, endPoint x: 853, endPoint y: 389, distance: 264.8
click at [853, 410] on h4 "Firm Headquarters Pierson Ferdinand LLP 1270 Avenue of the Americas 7th Floor—1…" at bounding box center [736, 472] width 450 height 125
copy h4 "1270 Avenue of the Americas 7th Floor—1050 New York, NY 10020"
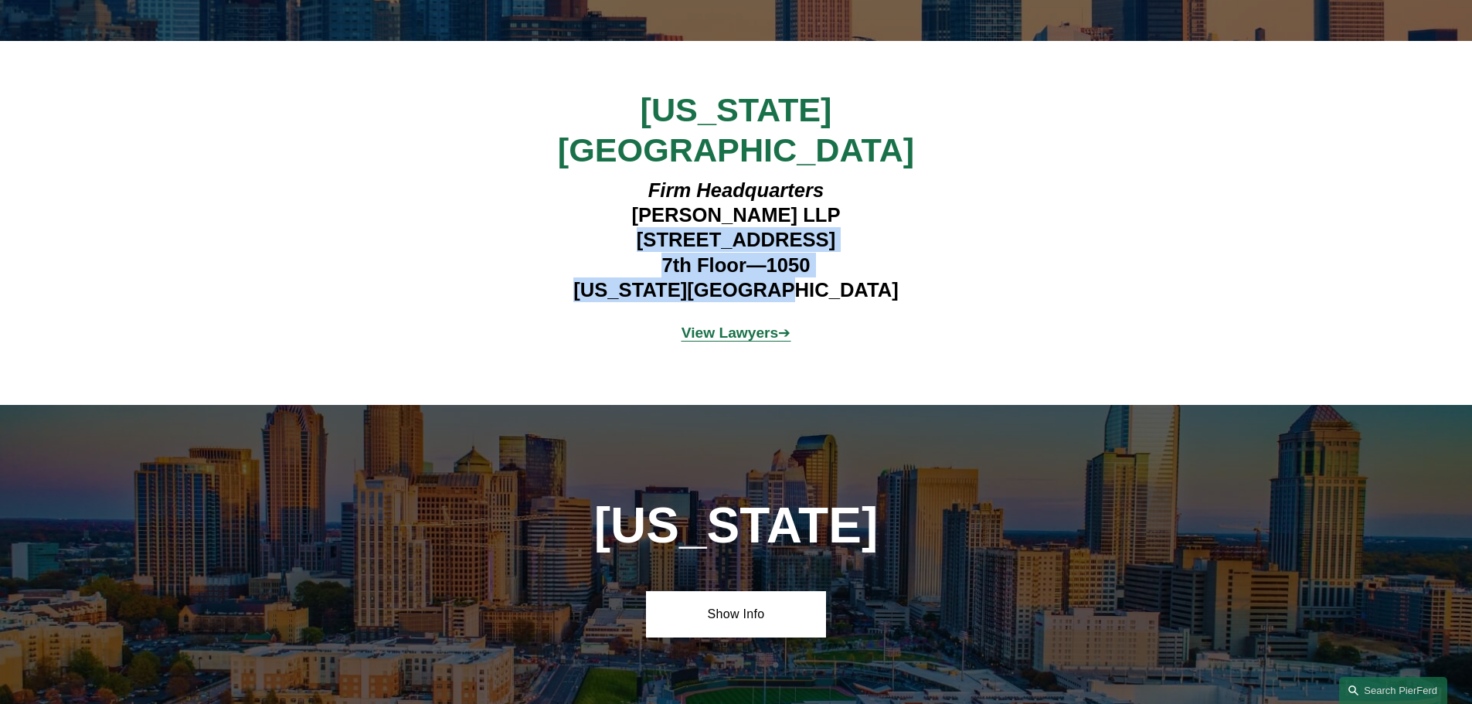
scroll to position [4492, 0]
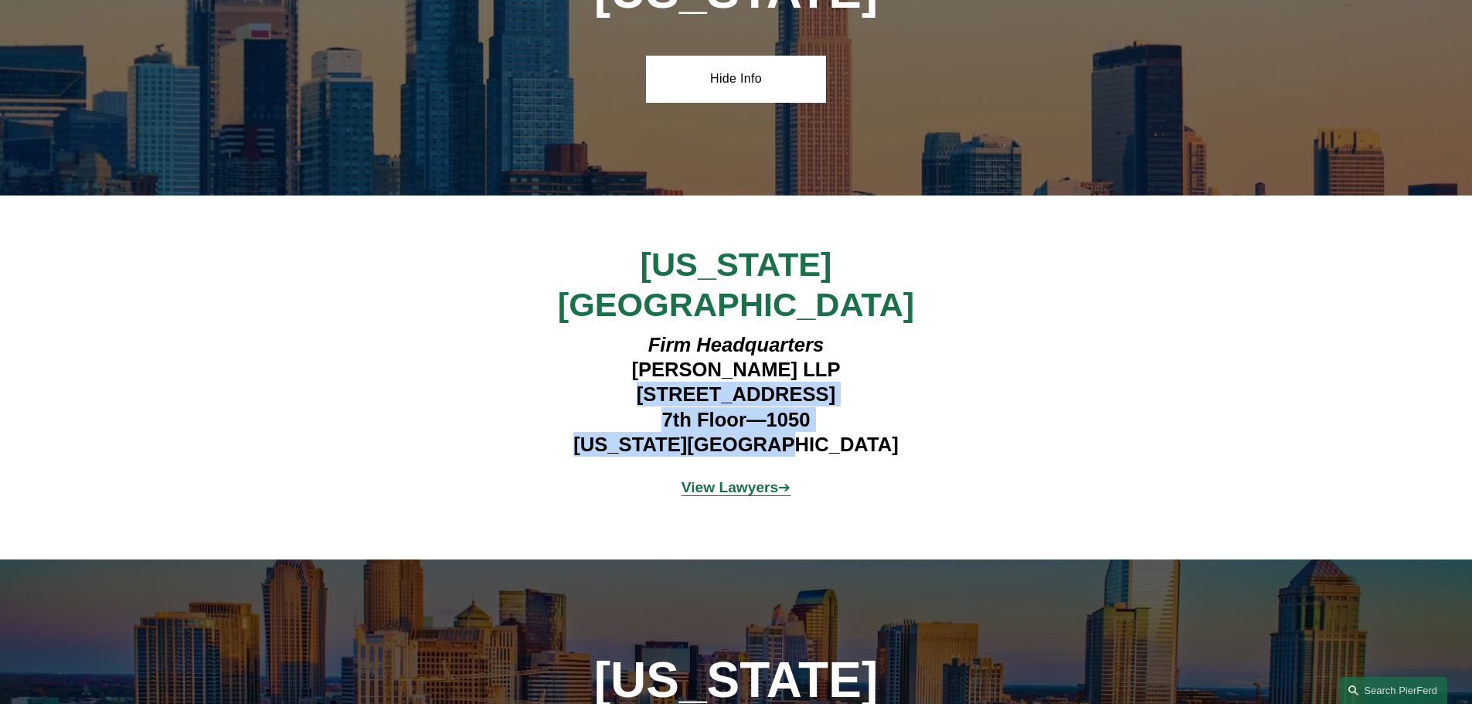
click at [865, 332] on h4 "Firm Headquarters Pierson Ferdinand LLP 1270 Avenue of the Americas 7th Floor—1…" at bounding box center [736, 394] width 450 height 125
drag, startPoint x: 829, startPoint y: 309, endPoint x: 619, endPoint y: 247, distance: 219.1
click at [619, 332] on h4 "Firm Headquarters Pierson Ferdinand LLP 1270 Avenue of the Americas 7th Floor—1…" at bounding box center [736, 394] width 450 height 125
copy h4 "Pierson Ferdinand LLP 1270 Avenue of the Americas 7th Floor—1050 New York, NY 1…"
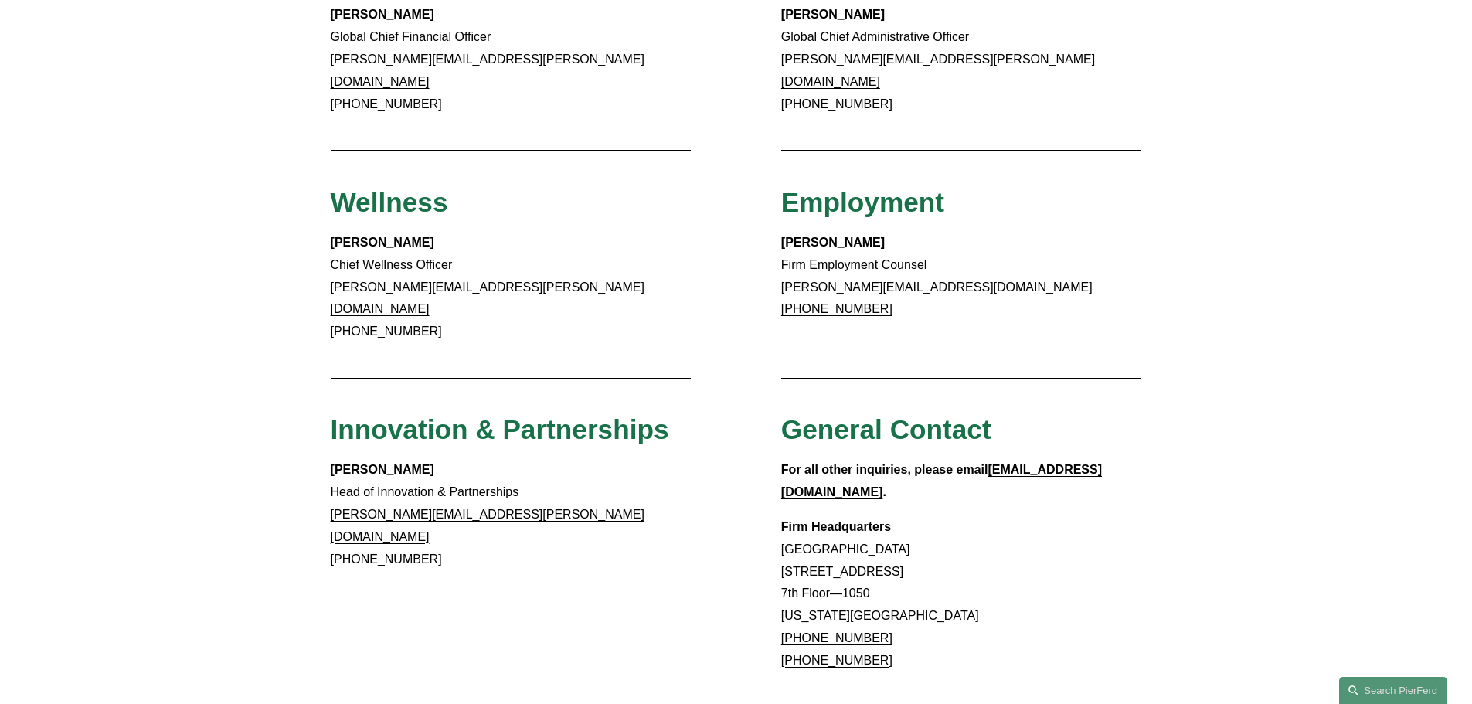
scroll to position [1314, 0]
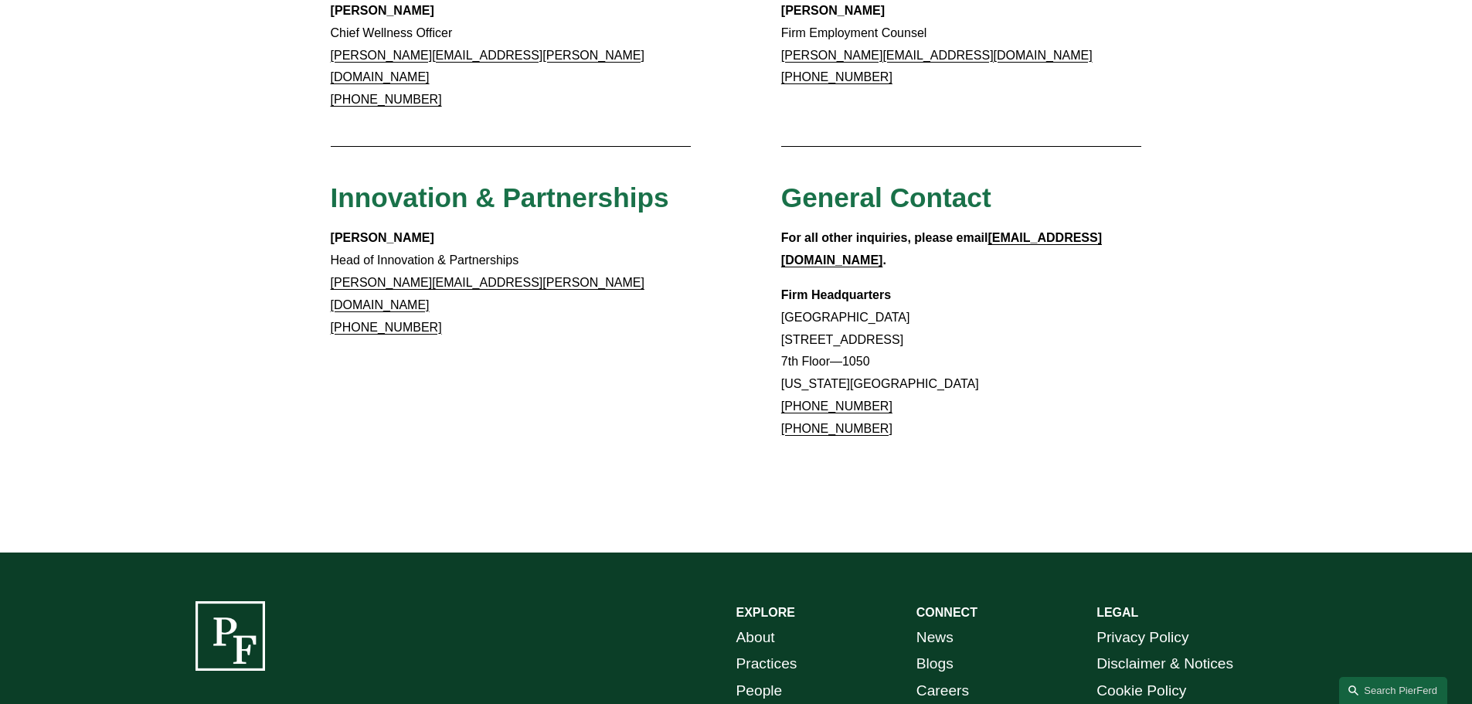
drag, startPoint x: 892, startPoint y: 240, endPoint x: 773, endPoint y: 247, distance: 118.5
copy p "[GEOGRAPHIC_DATA]"
drag, startPoint x: 894, startPoint y: 329, endPoint x: 799, endPoint y: 335, distance: 95.2
click at [799, 335] on p "Firm Headquarters [GEOGRAPHIC_DATA] [STREET_ADDRESS][US_STATE] [PHONE_NUMBER] […" at bounding box center [961, 362] width 361 height 156
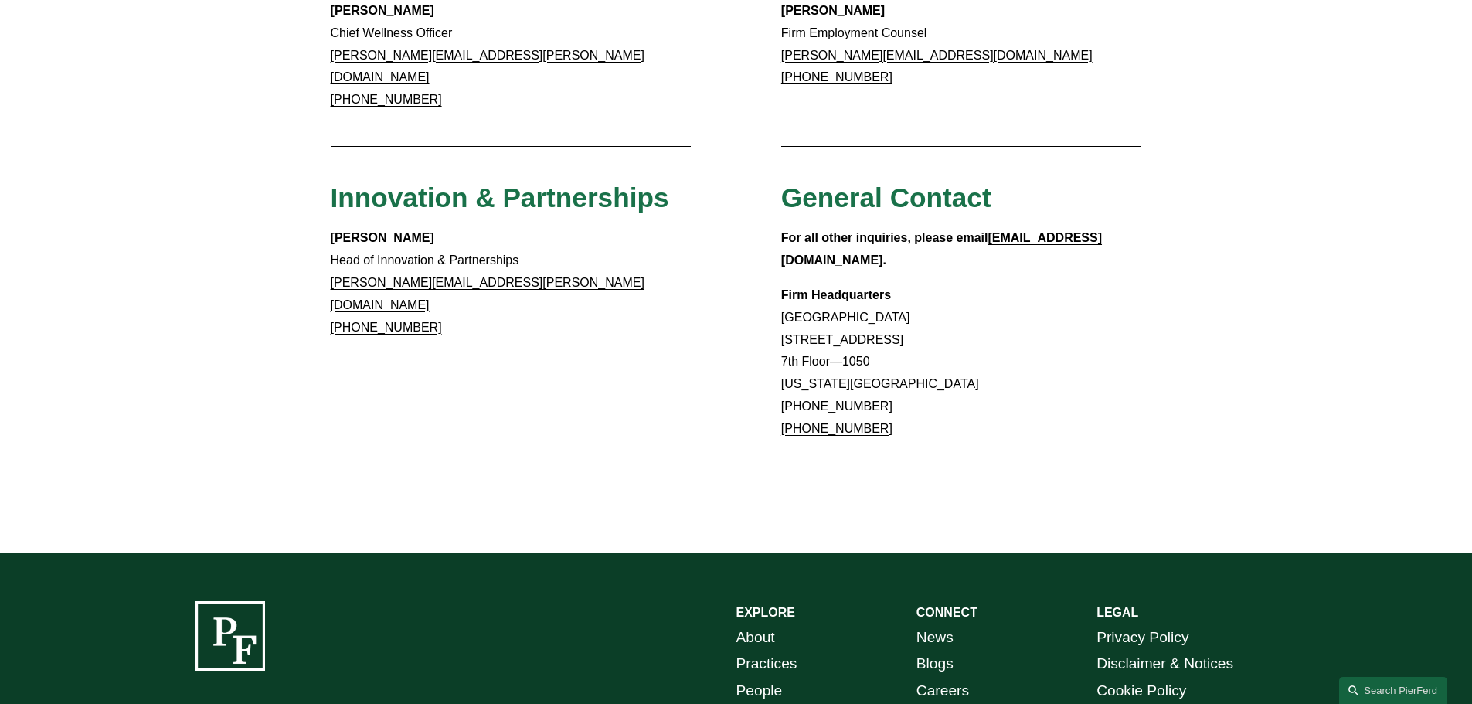
copy link "917.914.2279"
